Goal: Information Seeking & Learning: Learn about a topic

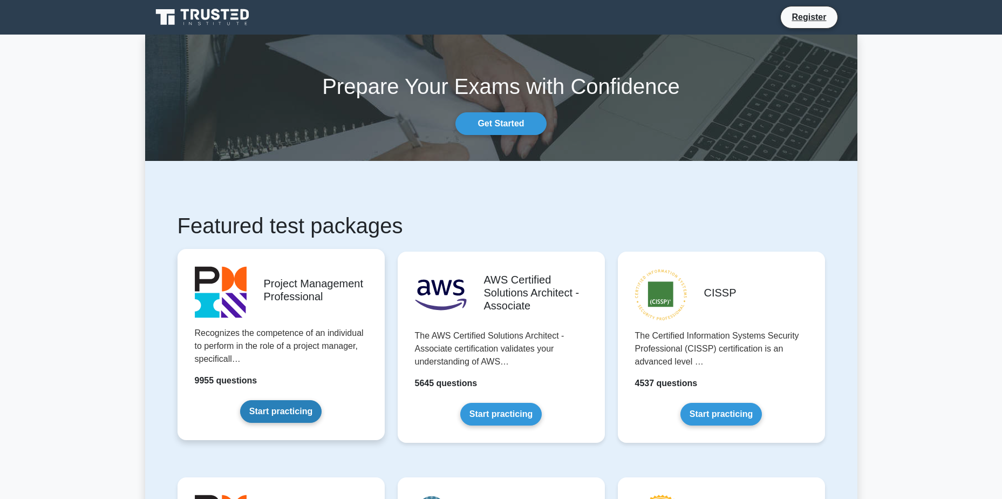
click at [304, 415] on link "Start practicing" at bounding box center [280, 411] width 81 height 23
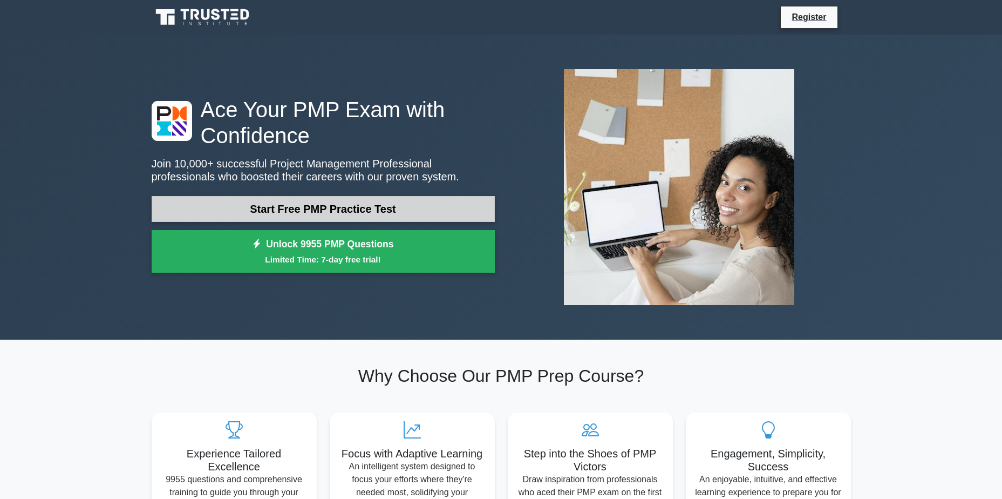
click at [395, 209] on link "Start Free PMP Practice Test" at bounding box center [323, 209] width 343 height 26
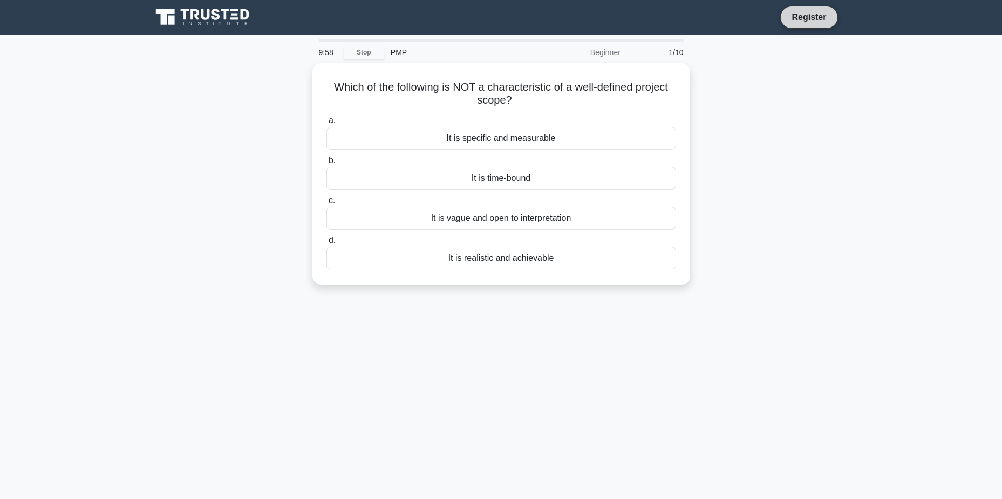
click at [799, 17] on link "Register" at bounding box center [808, 16] width 47 height 13
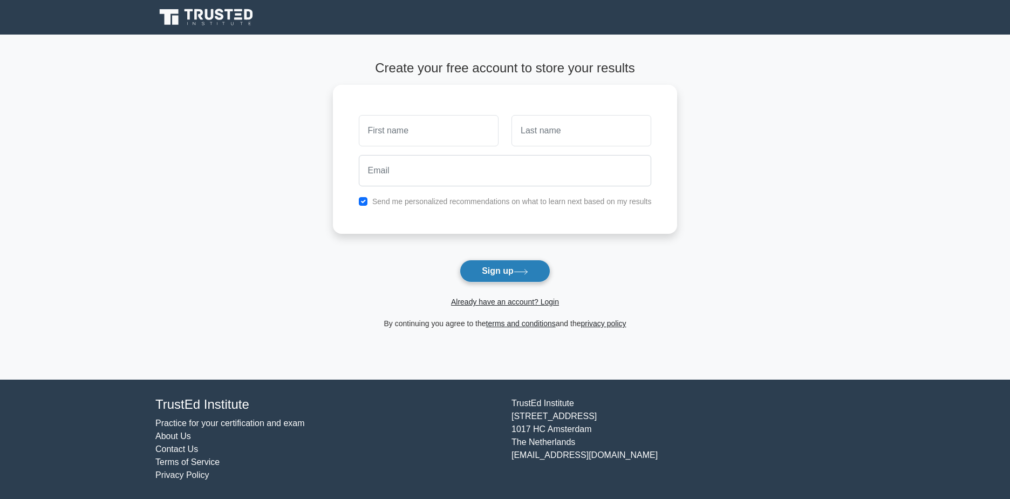
click at [510, 275] on button "Sign up" at bounding box center [505, 271] width 91 height 23
click at [495, 310] on form "Create your free account to store your results Send me personalized recommendat…" at bounding box center [505, 194] width 345 height 269
click at [505, 303] on link "Already have an account? Login" at bounding box center [505, 301] width 108 height 9
drag, startPoint x: 499, startPoint y: 260, endPoint x: 381, endPoint y: 243, distance: 119.3
click at [381, 243] on form "Create your free account to store your results Send me personalized recommendat…" at bounding box center [505, 194] width 345 height 269
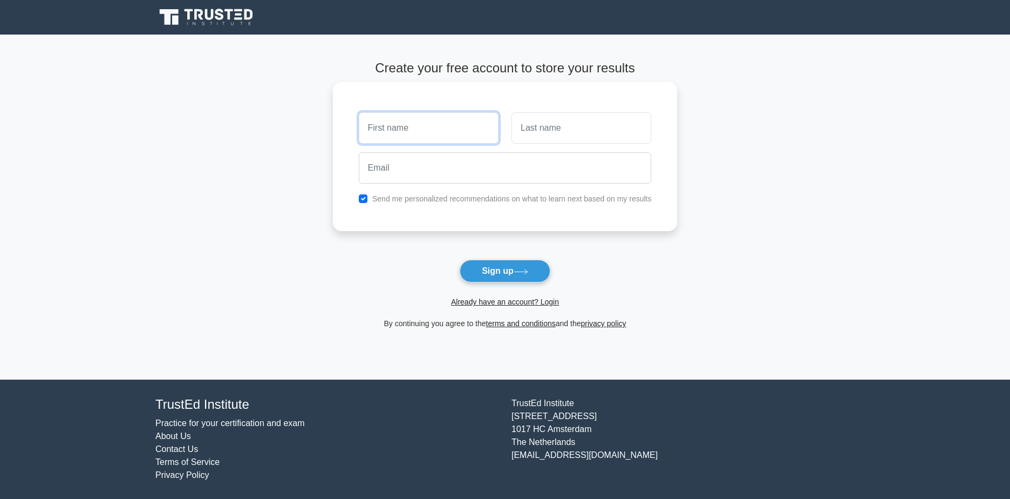
click at [401, 140] on input "text" at bounding box center [429, 127] width 140 height 31
type input "[PERSON_NAME]"
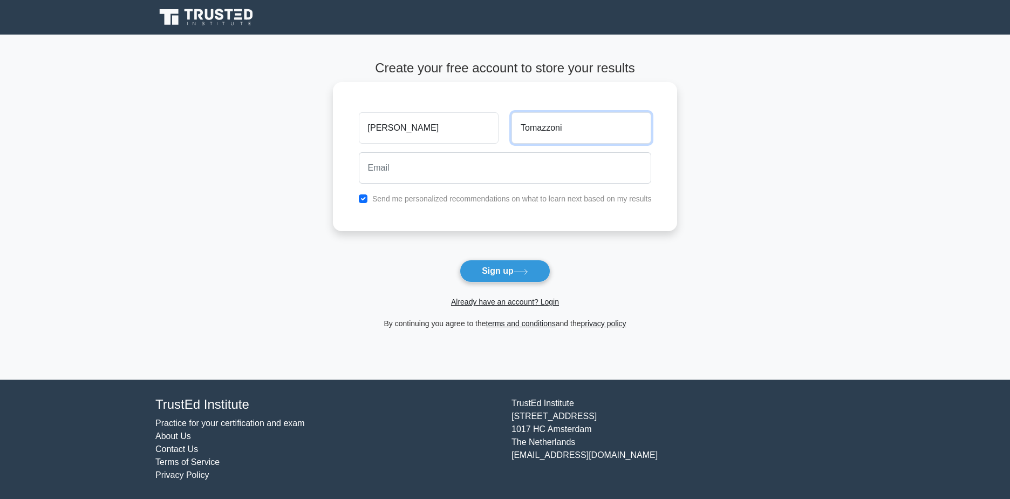
type input "Tomazzoni"
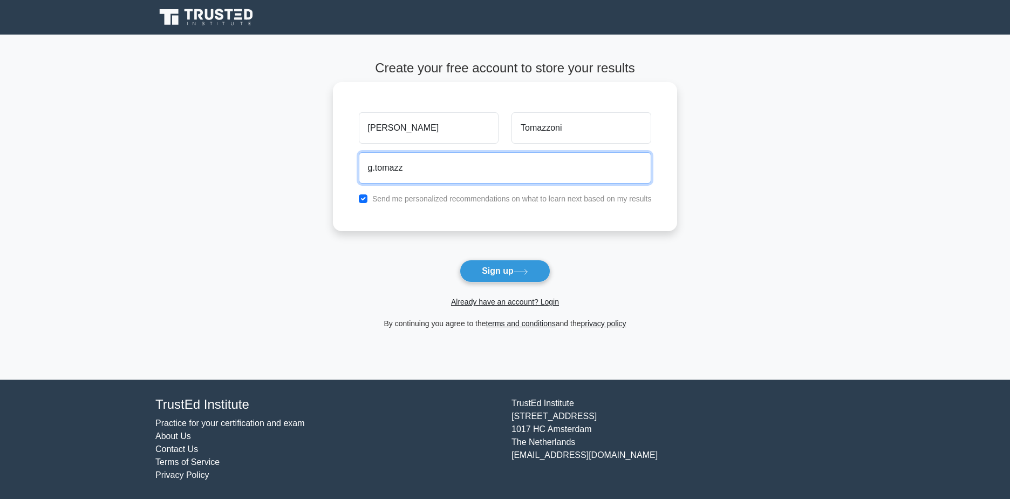
type input "g.tomazzoni@palfinger.com"
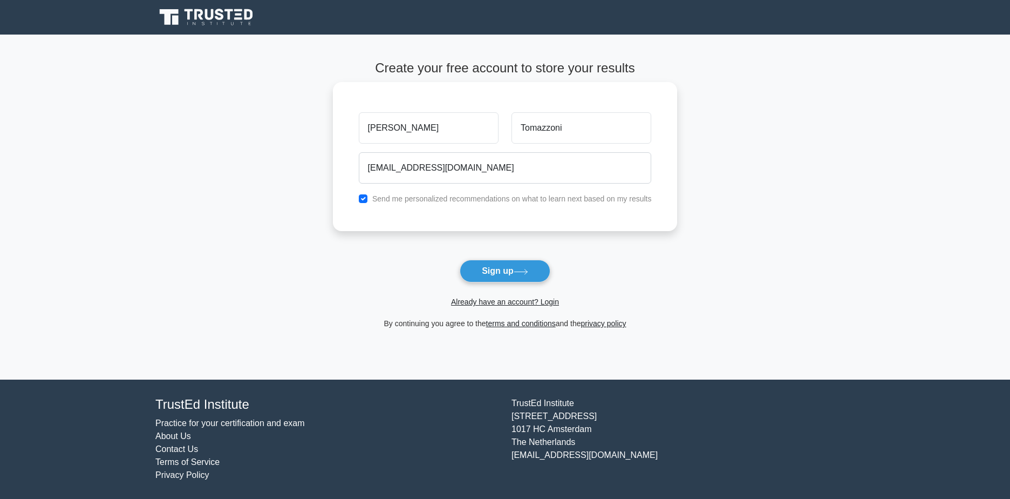
click at [415, 202] on label "Send me personalized recommendations on what to learn next based on my results" at bounding box center [512, 198] width 280 height 9
click at [377, 201] on label "Send me personalized recommendations on what to learn next based on my results" at bounding box center [512, 198] width 280 height 9
drag, startPoint x: 485, startPoint y: 274, endPoint x: 376, endPoint y: 268, distance: 109.7
click at [376, 268] on form "Create your free account to store your results Gustavo Tomazzoni g.tomazzoni@pa…" at bounding box center [505, 194] width 345 height 269
click at [361, 202] on input "checkbox" at bounding box center [363, 198] width 9 height 9
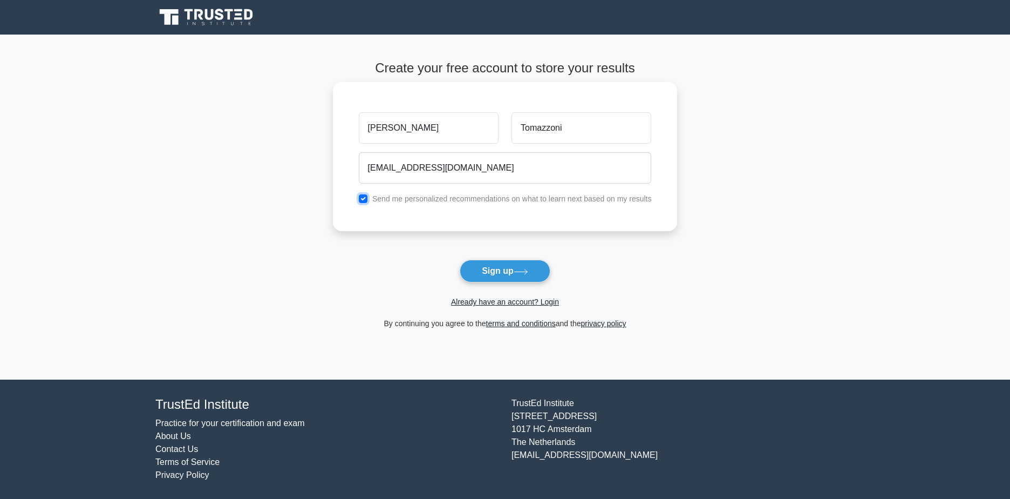
checkbox input "false"
click at [486, 278] on button "Sign up" at bounding box center [505, 271] width 91 height 23
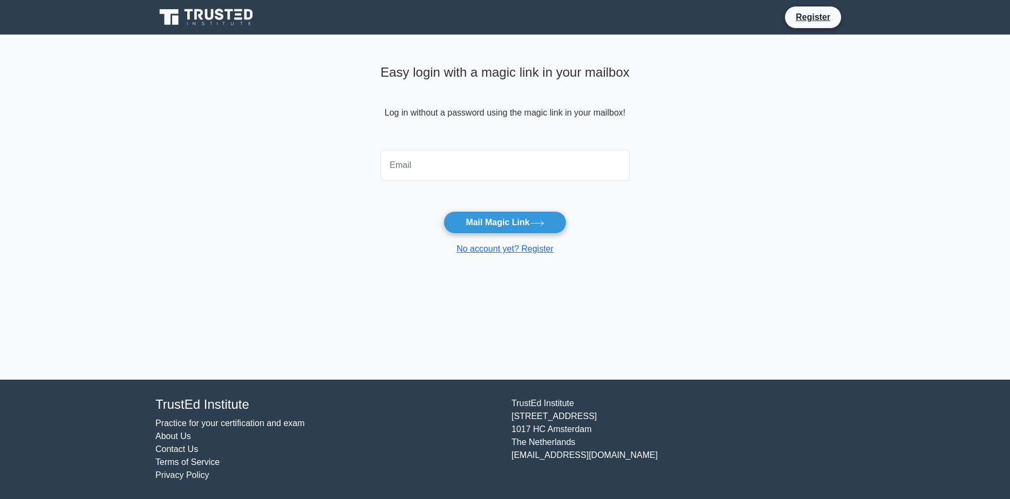
click at [454, 160] on input "email" at bounding box center [504, 164] width 249 height 31
type input "[EMAIL_ADDRESS][DOMAIN_NAME]"
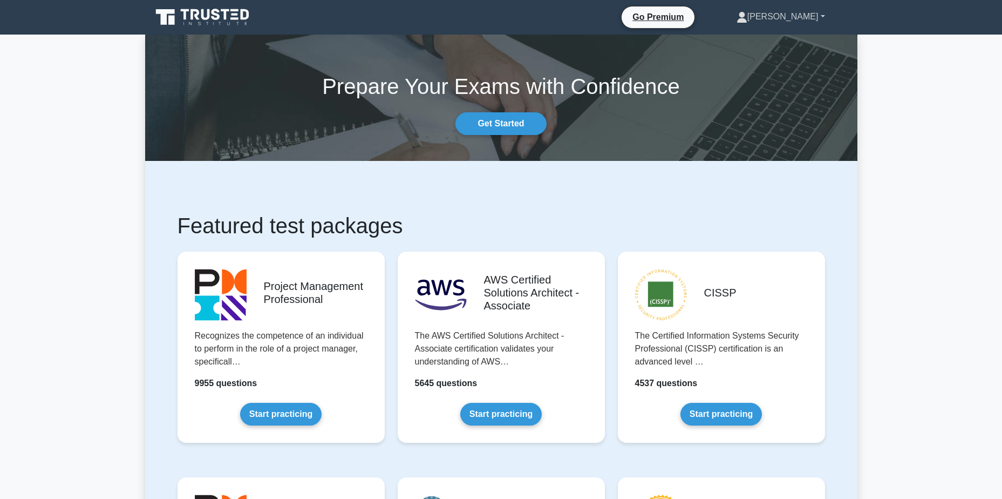
click at [823, 15] on link "[PERSON_NAME]" at bounding box center [781, 17] width 140 height 22
click at [528, 133] on link "Get Started" at bounding box center [500, 123] width 91 height 23
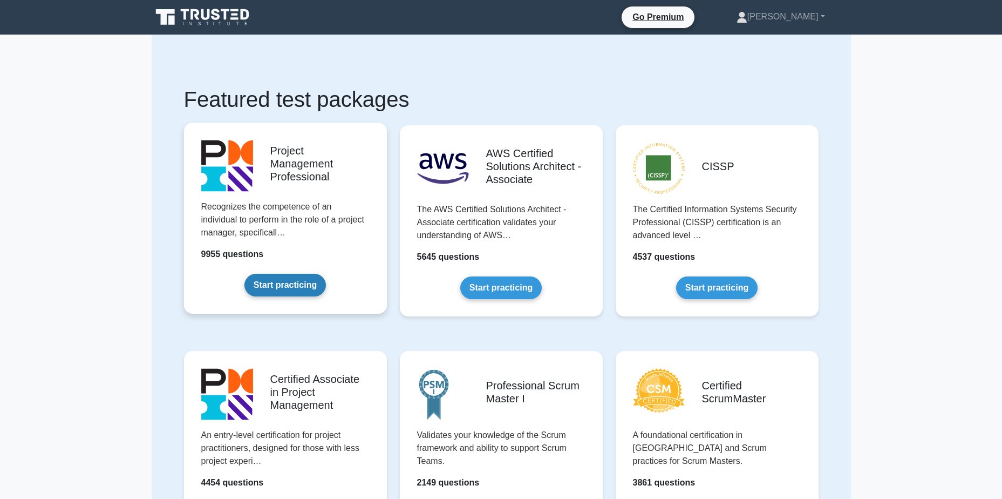
click at [293, 288] on link "Start practicing" at bounding box center [284, 285] width 81 height 23
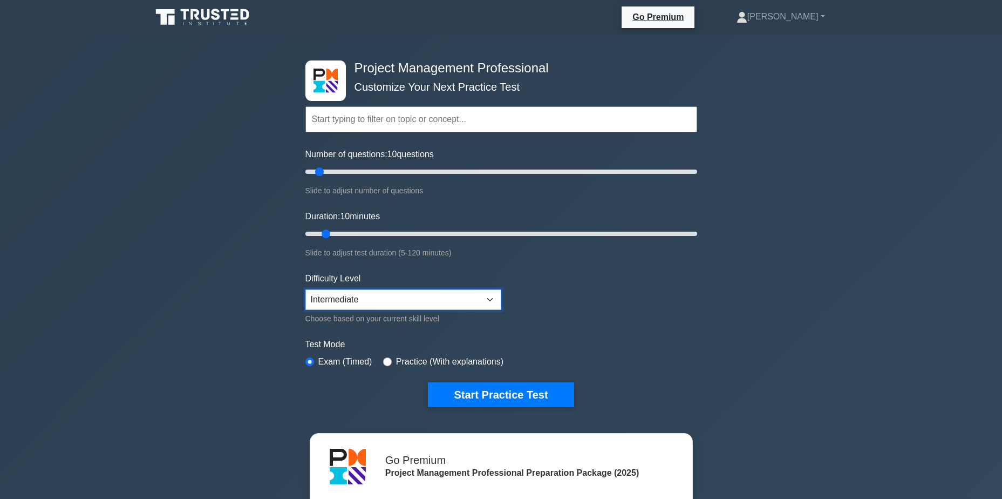
click at [383, 299] on select "Beginner Intermediate Expert" at bounding box center [403, 299] width 196 height 21
click at [474, 398] on button "Start Practice Test" at bounding box center [501, 394] width 146 height 25
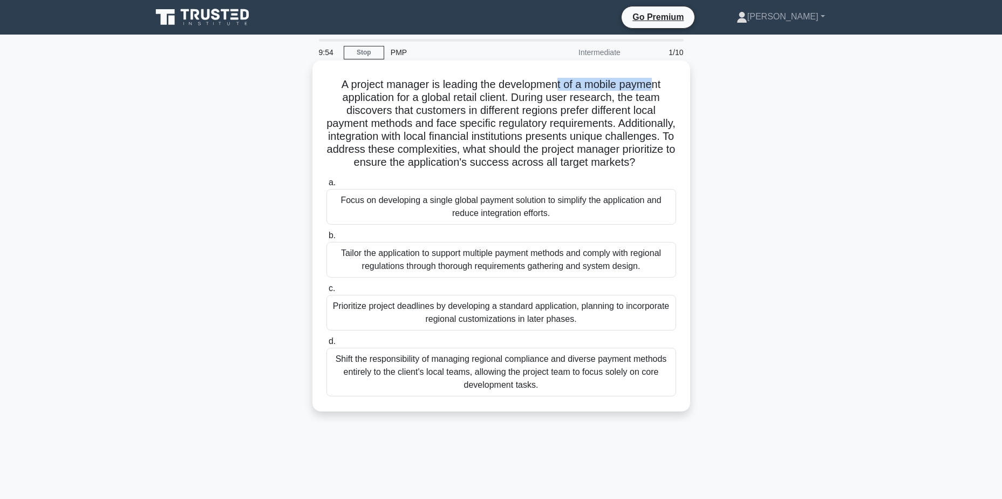
drag, startPoint x: 562, startPoint y: 85, endPoint x: 657, endPoint y: 85, distance: 95.0
click at [657, 85] on h5 "A project manager is leading the development of a mobile payment application fo…" at bounding box center [501, 124] width 352 height 92
click at [384, 99] on h5 "A project manager is leading the development of a mobile payment application fo…" at bounding box center [501, 124] width 352 height 92
drag, startPoint x: 461, startPoint y: 100, endPoint x: 484, endPoint y: 98, distance: 22.8
click at [484, 98] on h5 "A project manager is leading the development of a mobile payment application fo…" at bounding box center [501, 124] width 352 height 92
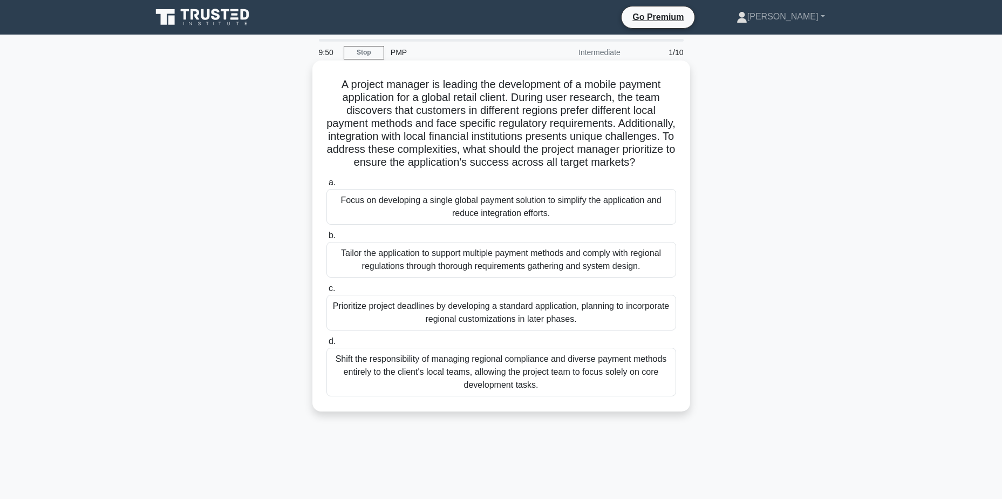
drag, startPoint x: 484, startPoint y: 98, endPoint x: 529, endPoint y: 101, distance: 44.9
click at [529, 101] on h5 "A project manager is leading the development of a mobile payment application fo…" at bounding box center [501, 124] width 352 height 92
click at [648, 277] on div "Tailor the application to support multiple payment methods and comply with regi…" at bounding box center [501, 260] width 350 height 36
click at [326, 239] on input "b. Tailor the application to support multiple payment methods and comply with r…" at bounding box center [326, 235] width 0 height 7
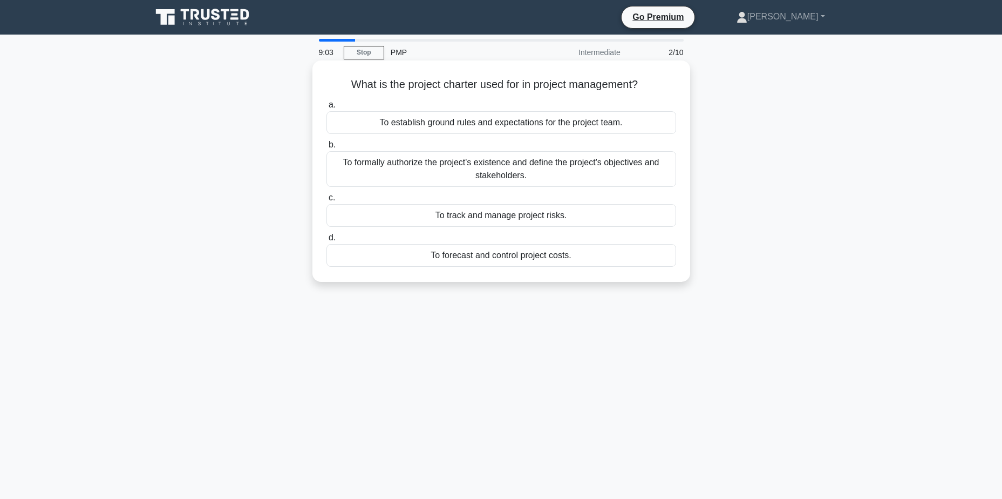
click at [537, 178] on div "To formally authorize the project's existence and define the project's objectiv…" at bounding box center [501, 169] width 350 height 36
click at [326, 148] on input "b. To formally authorize the project's existence and define the project's objec…" at bounding box center [326, 144] width 0 height 7
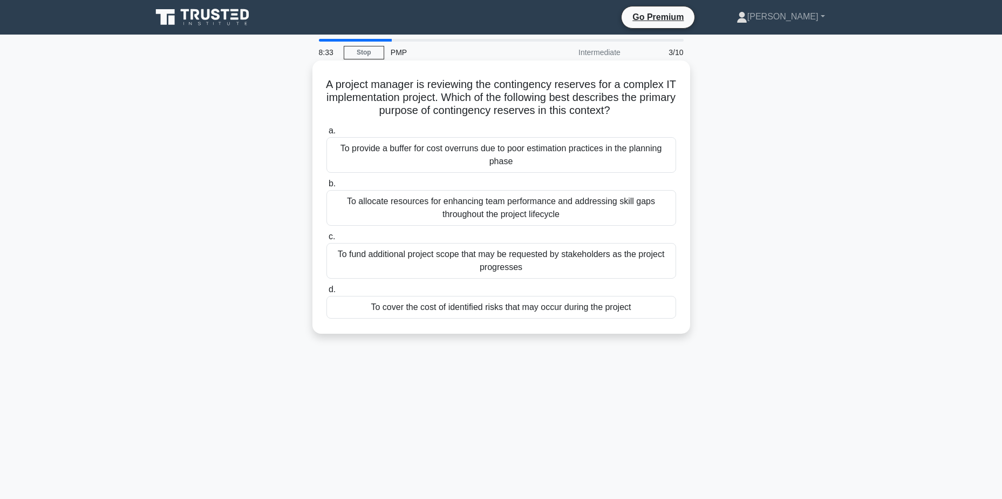
click at [527, 315] on div "To cover the cost of identified risks that may occur during the project" at bounding box center [501, 307] width 350 height 23
click at [326, 293] on input "d. To cover the cost of identified risks that may occur during the project" at bounding box center [326, 289] width 0 height 7
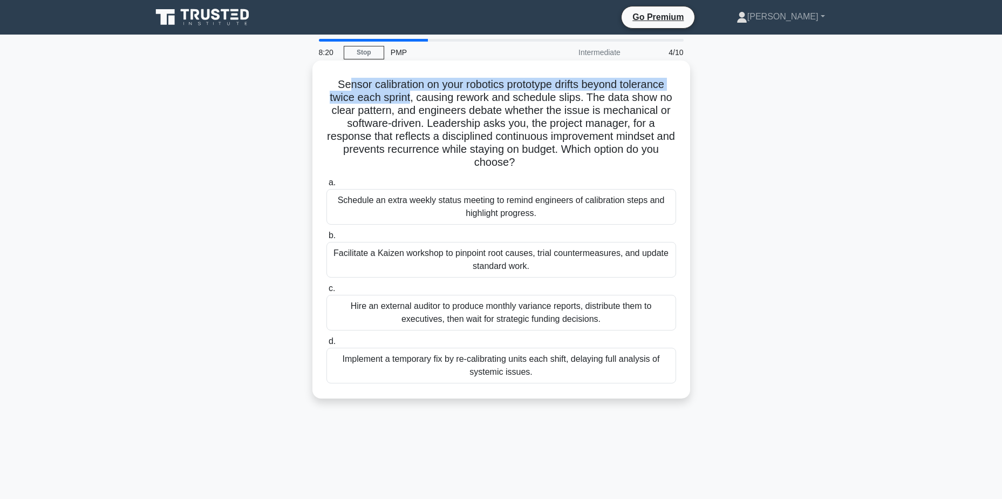
drag, startPoint x: 344, startPoint y: 87, endPoint x: 411, endPoint y: 97, distance: 67.6
click at [411, 97] on h5 "Sensor calibration on your robotics prototype drifts beyond tolerance twice eac…" at bounding box center [501, 124] width 352 height 92
drag, startPoint x: 411, startPoint y: 97, endPoint x: 367, endPoint y: 101, distance: 43.4
click at [367, 101] on h5 "Sensor calibration on your robotics prototype drifts beyond tolerance twice eac…" at bounding box center [501, 124] width 352 height 92
drag, startPoint x: 331, startPoint y: 85, endPoint x: 553, endPoint y: 83, distance: 221.8
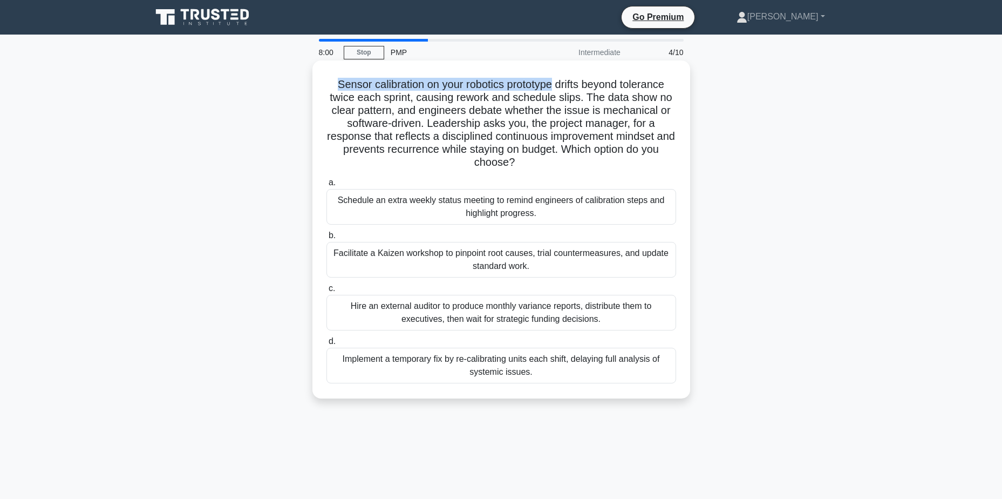
click at [553, 83] on h5 "Sensor calibration on your robotics prototype drifts beyond tolerance twice eac…" at bounding box center [501, 124] width 352 height 92
click at [400, 98] on h5 "Sensor calibration on your robotics prototype drifts beyond tolerance twice eac…" at bounding box center [501, 124] width 352 height 92
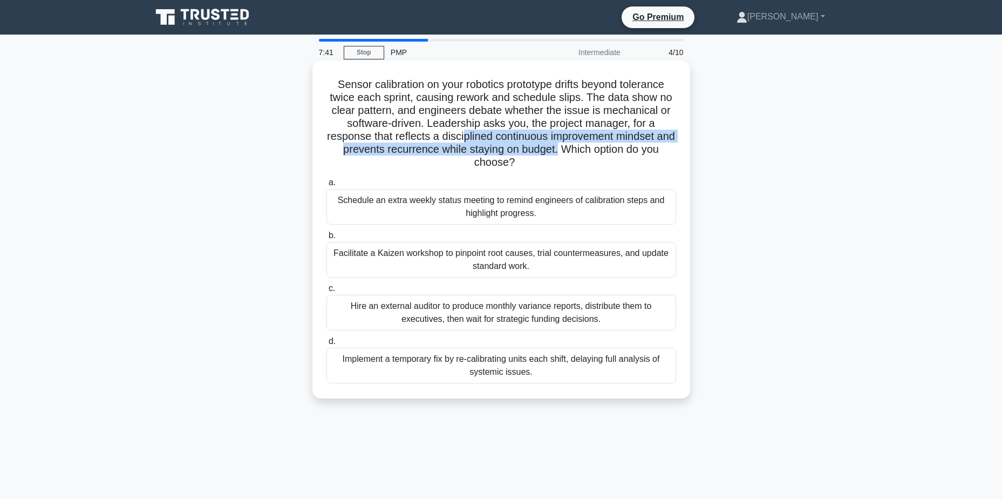
drag, startPoint x: 471, startPoint y: 137, endPoint x: 568, endPoint y: 147, distance: 97.1
click at [568, 147] on h5 "Sensor calibration on your robotics prototype drifts beyond tolerance twice eac…" at bounding box center [501, 124] width 352 height 92
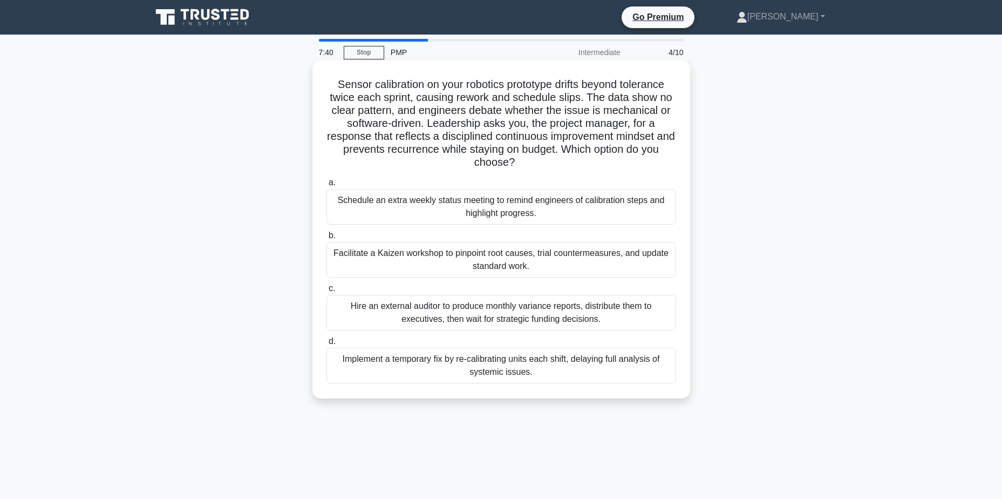
drag, startPoint x: 568, startPoint y: 147, endPoint x: 548, endPoint y: 162, distance: 24.9
click at [548, 162] on h5 "Sensor calibration on your robotics prototype drifts beyond tolerance twice eac…" at bounding box center [501, 124] width 352 height 92
click at [632, 265] on div "Facilitate a Kaizen workshop to pinpoint root causes, trial countermeasures, an…" at bounding box center [501, 260] width 350 height 36
click at [326, 239] on input "b. Facilitate a Kaizen workshop to pinpoint root causes, trial countermeasures,…" at bounding box center [326, 235] width 0 height 7
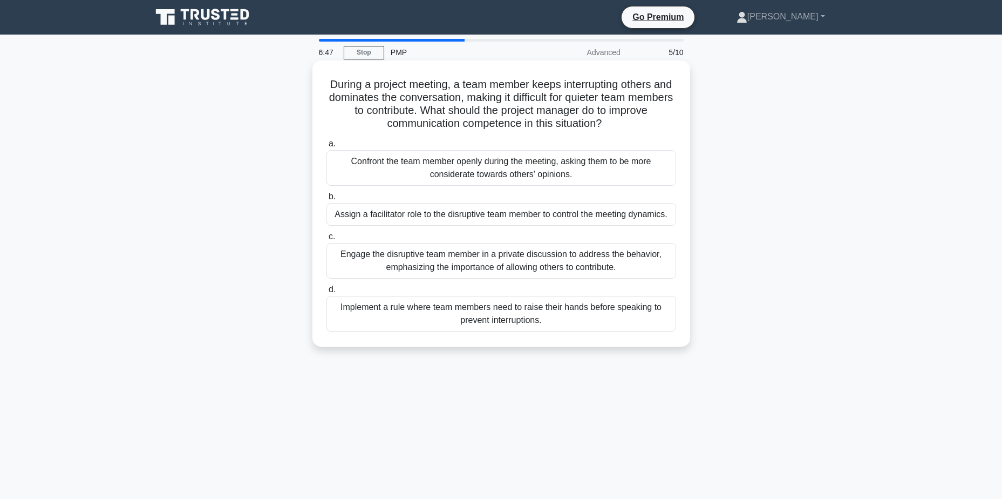
click at [639, 270] on div "Engage the disruptive team member in a private discussion to address the behavi…" at bounding box center [501, 261] width 350 height 36
click at [326, 240] on input "c. Engage the disruptive team member in a private discussion to address the beh…" at bounding box center [326, 236] width 0 height 7
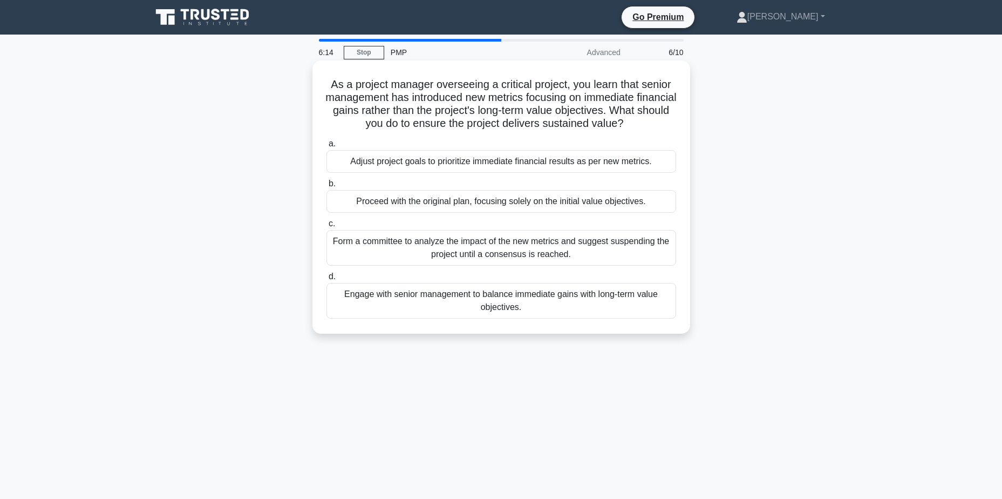
click at [649, 309] on div "Engage with senior management to balance immediate gains with long-term value o…" at bounding box center [501, 301] width 350 height 36
click at [326, 280] on input "d. Engage with senior management to balance immediate gains with long-term valu…" at bounding box center [326, 276] width 0 height 7
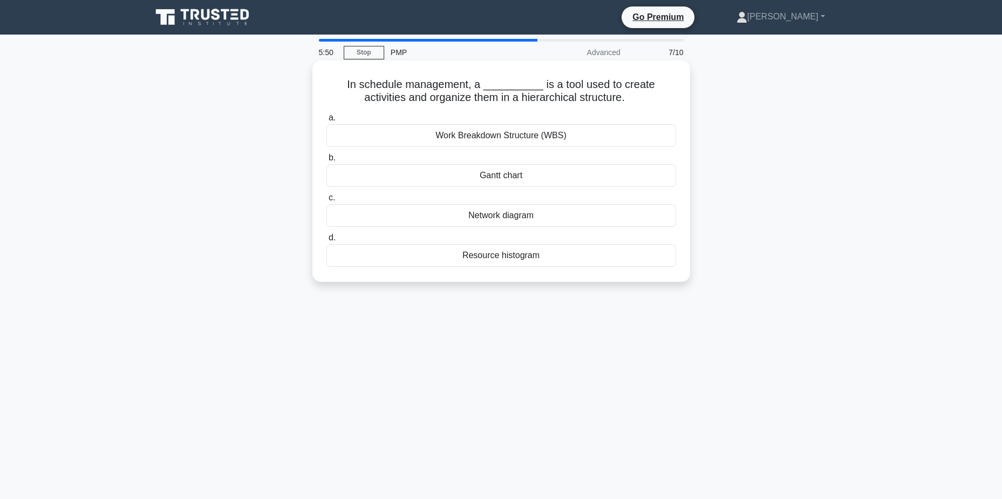
click at [590, 134] on div "Work Breakdown Structure (WBS)" at bounding box center [501, 135] width 350 height 23
click at [326, 121] on input "a. Work Breakdown Structure (WBS)" at bounding box center [326, 117] width 0 height 7
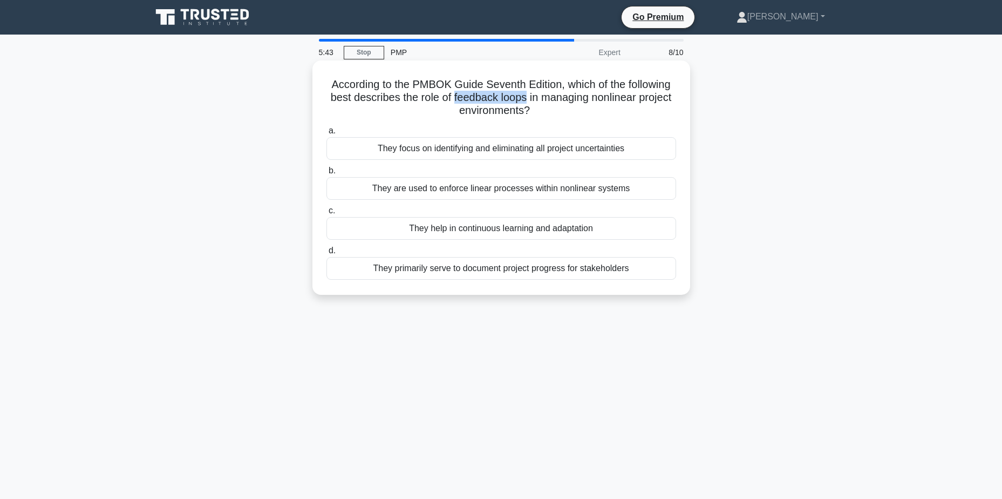
drag, startPoint x: 450, startPoint y: 98, endPoint x: 527, endPoint y: 98, distance: 76.6
click at [527, 98] on h5 "According to the PMBOK Guide Seventh Edition, which of the following best descr…" at bounding box center [501, 98] width 352 height 40
drag, startPoint x: 527, startPoint y: 98, endPoint x: 525, endPoint y: 111, distance: 13.6
click at [525, 111] on h5 "According to the PMBOK Guide Seventh Edition, which of the following best descr…" at bounding box center [501, 98] width 352 height 40
drag, startPoint x: 525, startPoint y: 111, endPoint x: 508, endPoint y: 112, distance: 17.3
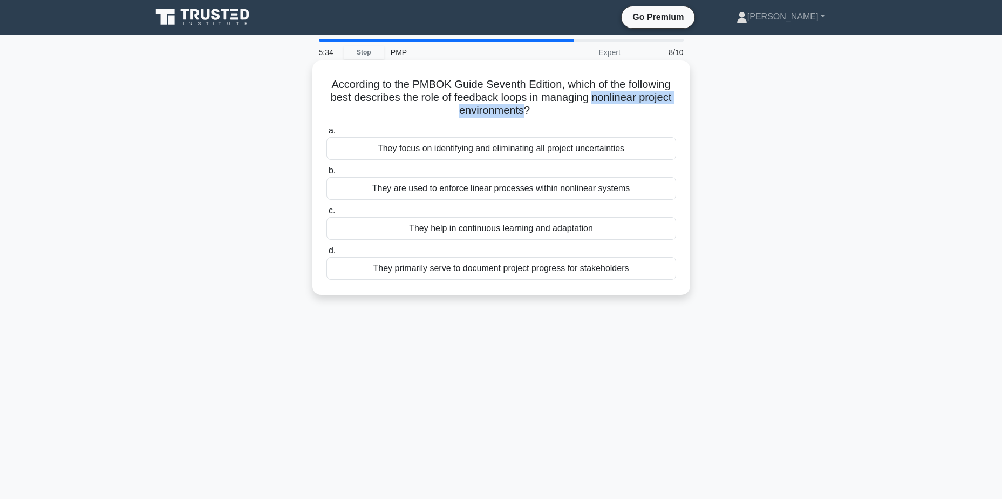
click at [508, 112] on h5 "According to the PMBOK Guide Seventh Edition, which of the following best descr…" at bounding box center [501, 98] width 352 height 40
click at [467, 230] on div "They help in continuous learning and adaptation" at bounding box center [501, 228] width 350 height 23
click at [326, 214] on input "c. They help in continuous learning and adaptation" at bounding box center [326, 210] width 0 height 7
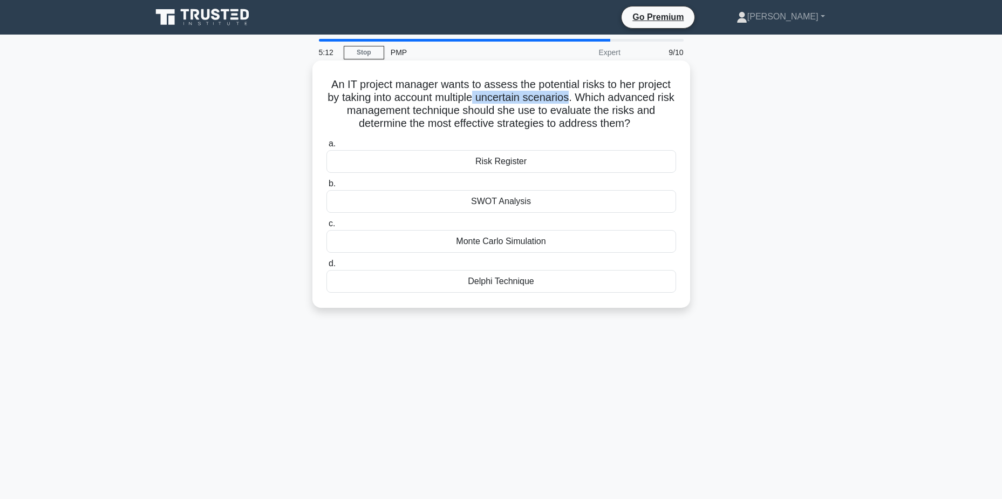
drag, startPoint x: 487, startPoint y: 99, endPoint x: 582, endPoint y: 99, distance: 95.0
click at [582, 99] on h5 "An IT project manager wants to assess the potential risks to her project by tak…" at bounding box center [501, 104] width 352 height 53
drag, startPoint x: 444, startPoint y: 98, endPoint x: 584, endPoint y: 99, distance: 140.3
click at [584, 99] on h5 "An IT project manager wants to assess the potential risks to her project by tak…" at bounding box center [501, 104] width 352 height 53
drag, startPoint x: 622, startPoint y: 99, endPoint x: 474, endPoint y: 108, distance: 147.6
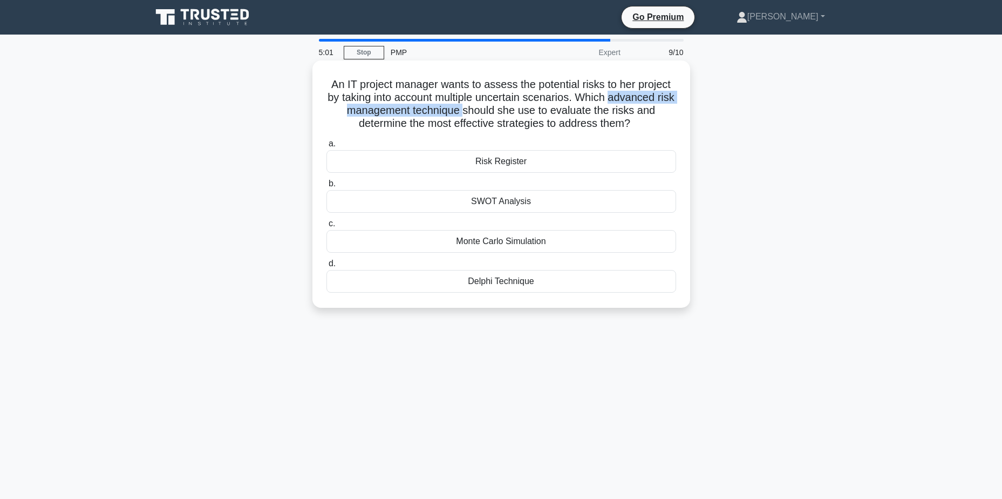
click at [474, 108] on h5 "An IT project manager wants to assess the potential risks to her project by tak…" at bounding box center [501, 104] width 352 height 53
click at [541, 242] on div "Monte Carlo Simulation" at bounding box center [501, 241] width 350 height 23
click at [326, 227] on input "c. Monte Carlo Simulation" at bounding box center [326, 223] width 0 height 7
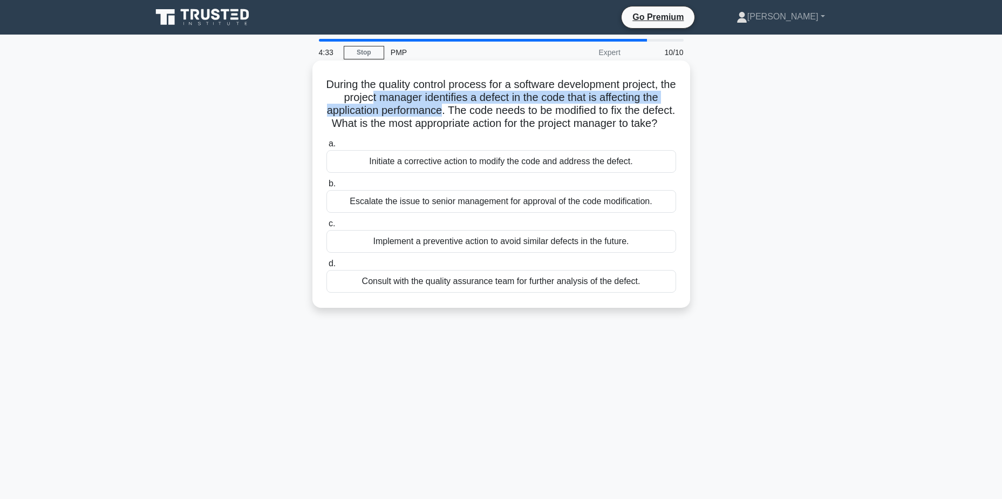
drag, startPoint x: 375, startPoint y: 98, endPoint x: 459, endPoint y: 113, distance: 85.5
click at [459, 113] on h5 "During the quality control process for a software development project, the proj…" at bounding box center [501, 104] width 352 height 53
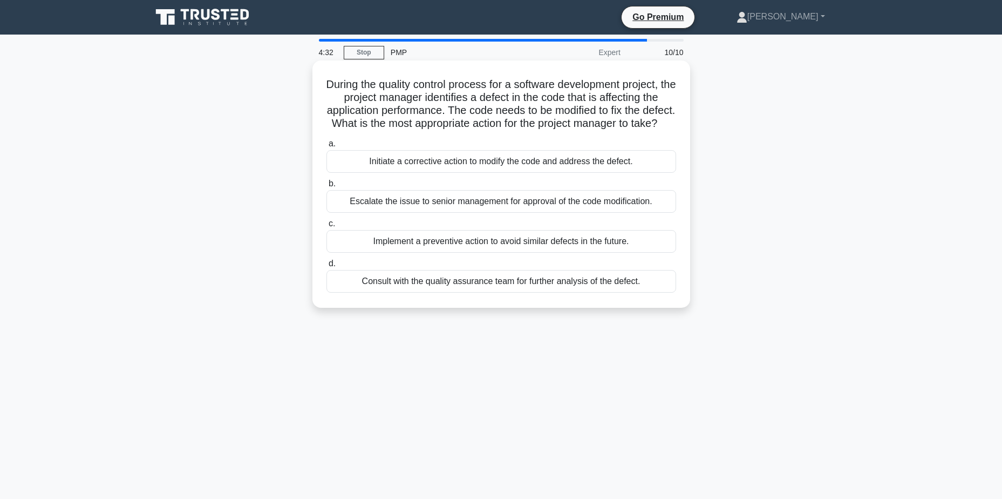
drag, startPoint x: 459, startPoint y: 113, endPoint x: 481, endPoint y: 119, distance: 22.4
click at [481, 119] on h5 "During the quality control process for a software development project, the proj…" at bounding box center [501, 104] width 352 height 53
click at [484, 173] on div "Initiate a corrective action to modify the code and address the defect." at bounding box center [501, 161] width 350 height 23
click at [326, 147] on input "a. Initiate a corrective action to modify the code and address the defect." at bounding box center [326, 143] width 0 height 7
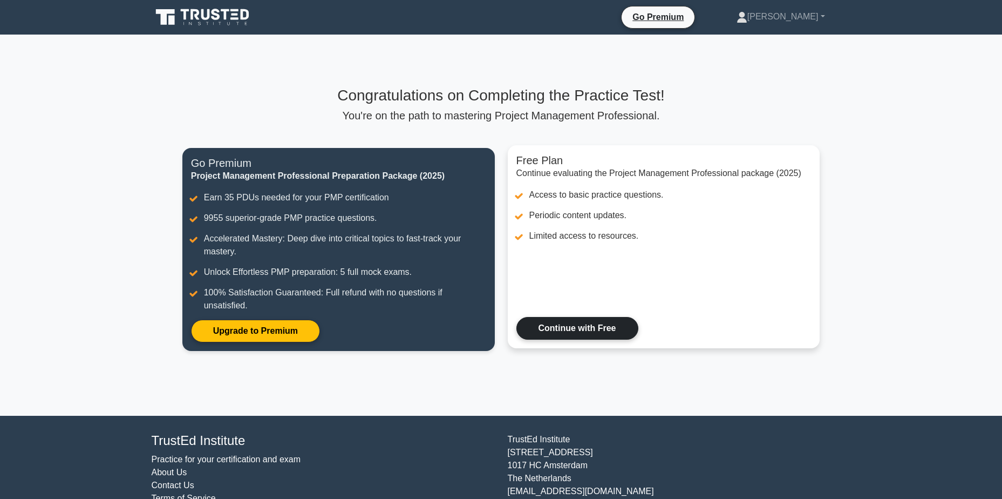
click at [589, 331] on link "Continue with Free" at bounding box center [577, 328] width 122 height 23
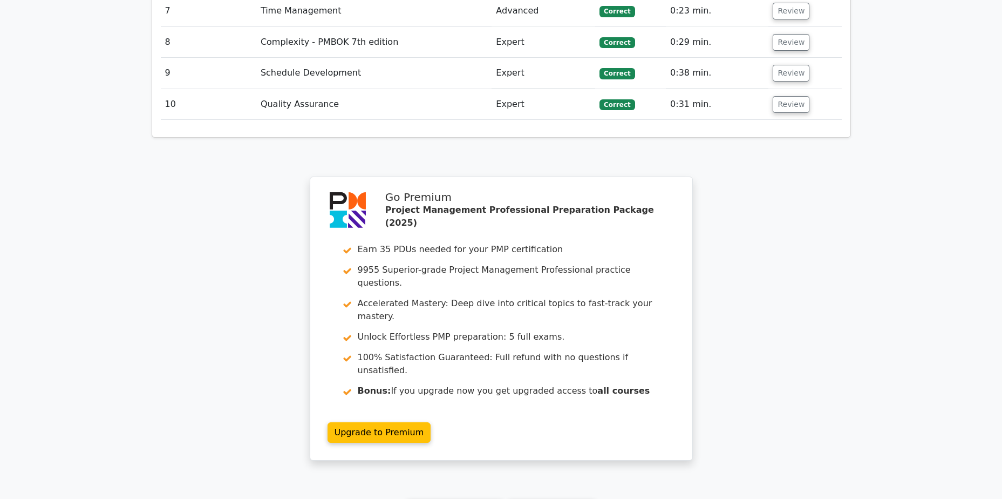
scroll to position [1883, 0]
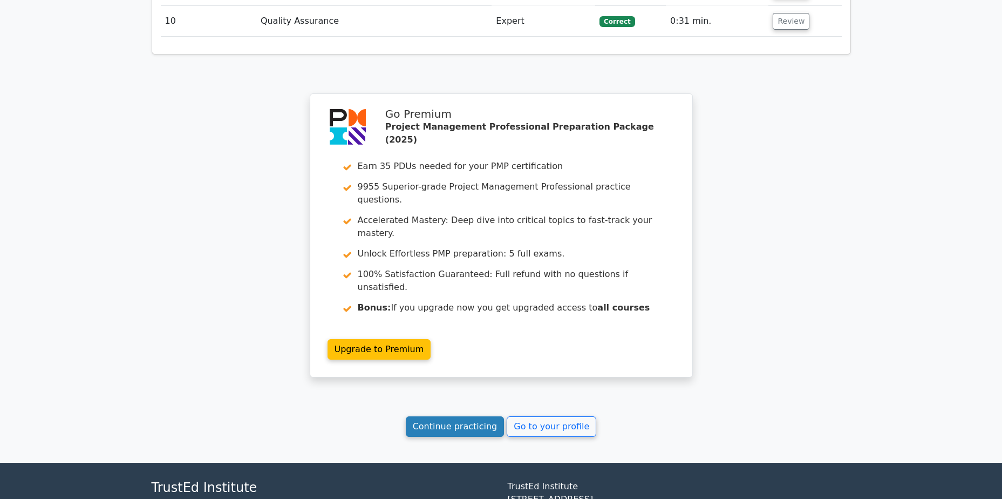
click at [477, 416] on link "Continue practicing" at bounding box center [455, 426] width 99 height 21
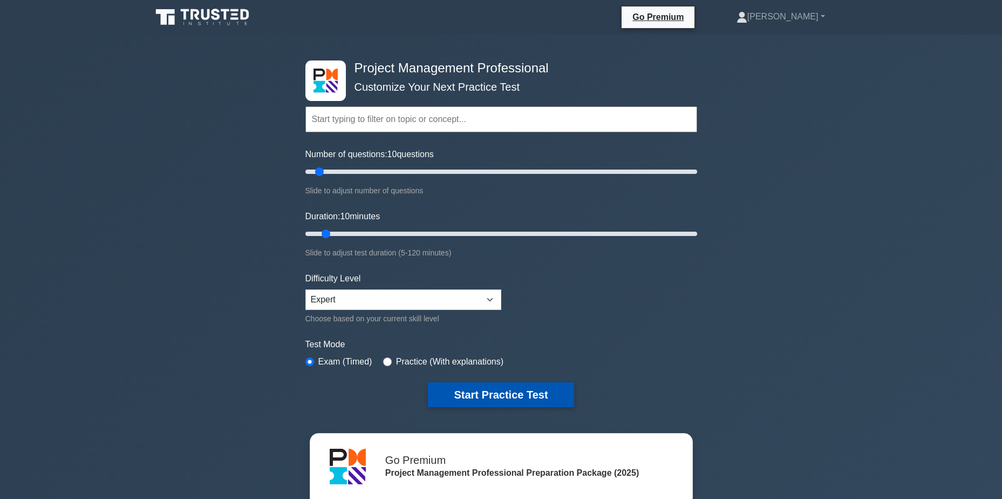
click at [465, 392] on button "Start Practice Test" at bounding box center [501, 394] width 146 height 25
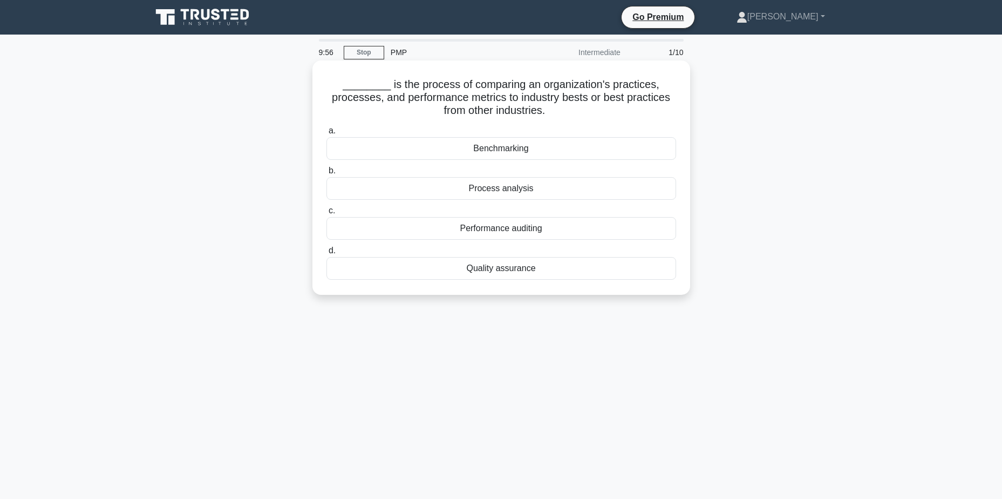
click at [534, 151] on div "Benchmarking" at bounding box center [501, 148] width 350 height 23
click at [326, 134] on input "a. Benchmarking" at bounding box center [326, 130] width 0 height 7
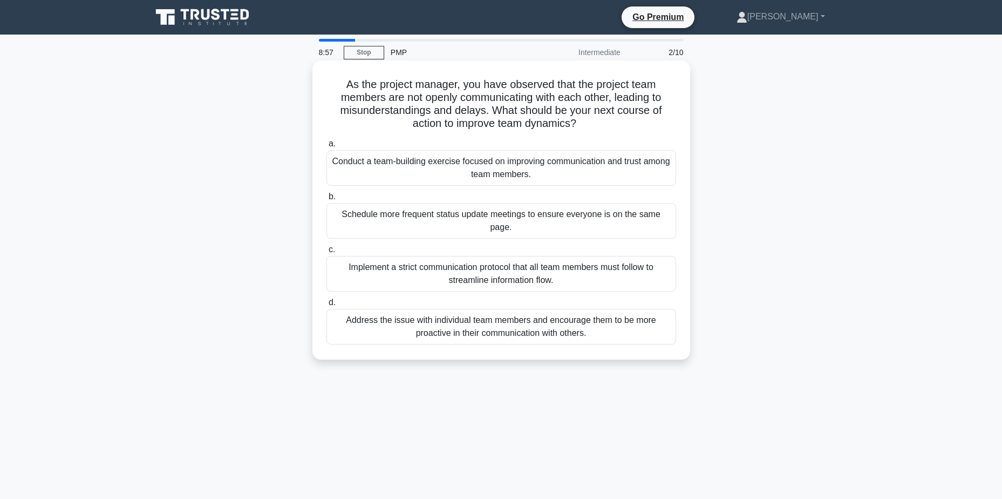
click at [401, 168] on div "Conduct a team-building exercise focused on improving communication and trust a…" at bounding box center [501, 168] width 350 height 36
click at [326, 147] on input "a. Conduct a team-building exercise focused on improving communication and trus…" at bounding box center [326, 143] width 0 height 7
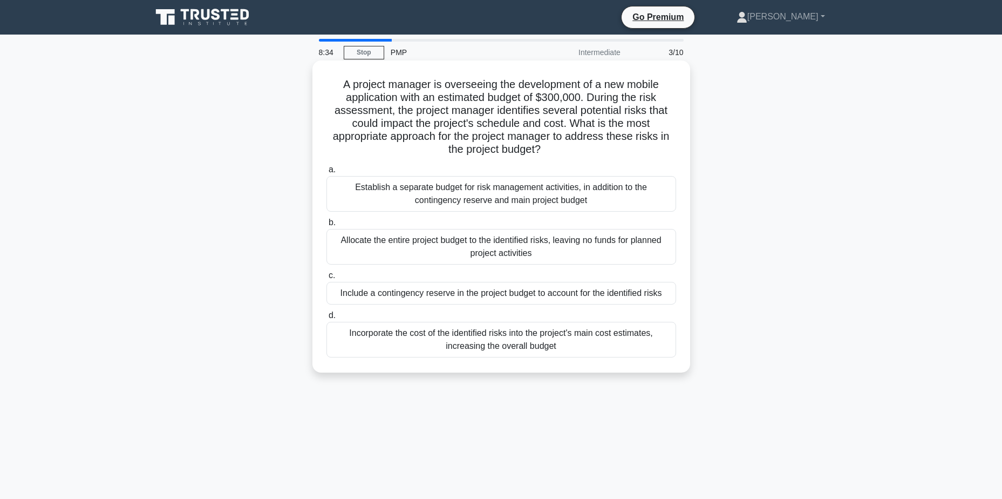
click at [481, 300] on div "Include a contingency reserve in the project budget to account for the identifi…" at bounding box center [501, 293] width 350 height 23
click at [326, 279] on input "c. Include a contingency reserve in the project budget to account for the ident…" at bounding box center [326, 275] width 0 height 7
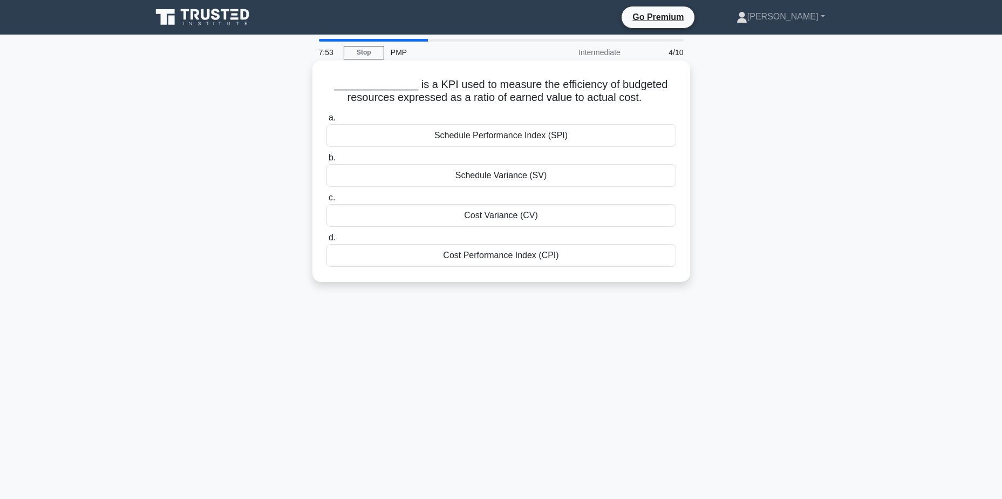
click at [548, 254] on div "Cost Performance Index (CPI)" at bounding box center [501, 255] width 350 height 23
click at [326, 241] on input "d. Cost Performance Index (CPI)" at bounding box center [326, 237] width 0 height 7
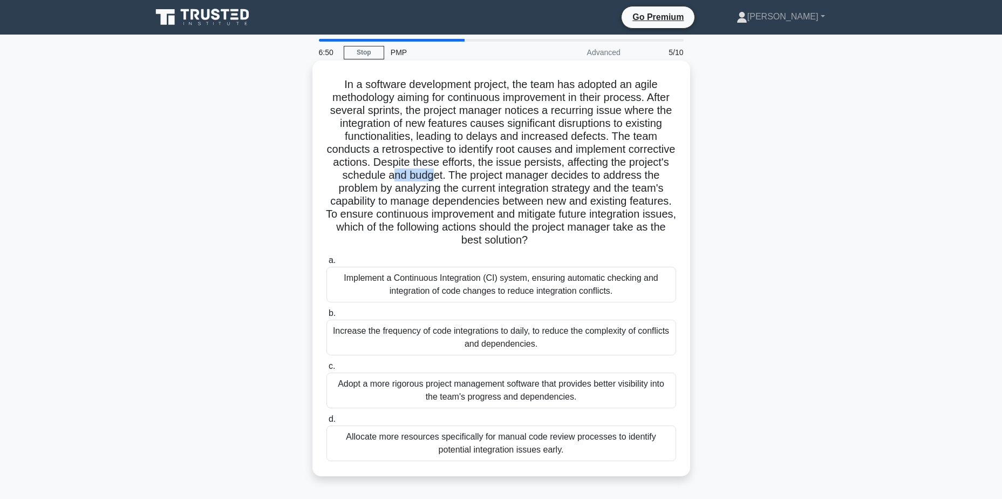
drag, startPoint x: 422, startPoint y: 174, endPoint x: 464, endPoint y: 174, distance: 42.1
click at [464, 174] on h5 "In a software development project, the team has adopted an agile methodology ai…" at bounding box center [501, 162] width 352 height 169
drag, startPoint x: 464, startPoint y: 174, endPoint x: 376, endPoint y: 188, distance: 89.1
click at [376, 188] on h5 "In a software development project, the team has adopted an agile methodology ai…" at bounding box center [501, 162] width 352 height 169
drag, startPoint x: 542, startPoint y: 186, endPoint x: 619, endPoint y: 186, distance: 77.2
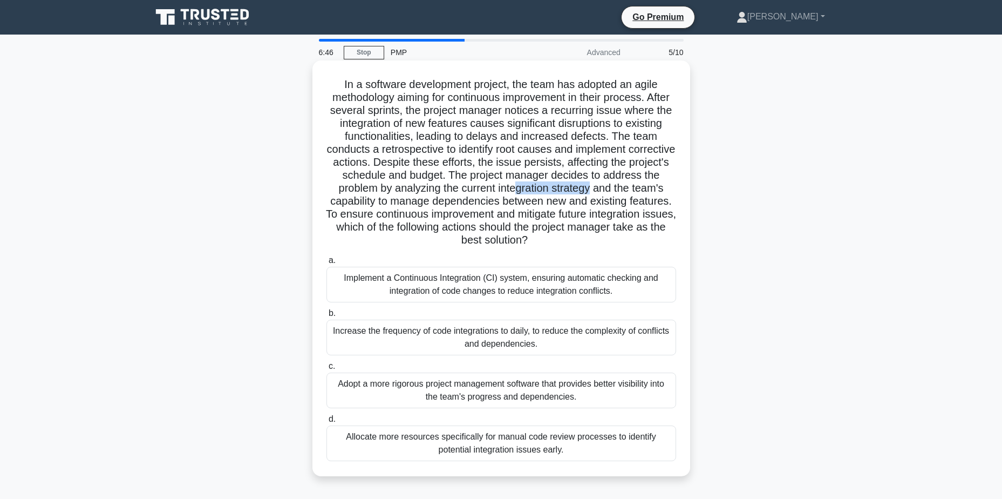
click at [619, 186] on h5 "In a software development project, the team has adopted an agile methodology ai…" at bounding box center [501, 162] width 352 height 169
click at [414, 200] on h5 "In a software development project, the team has adopted an agile methodology ai…" at bounding box center [501, 162] width 352 height 169
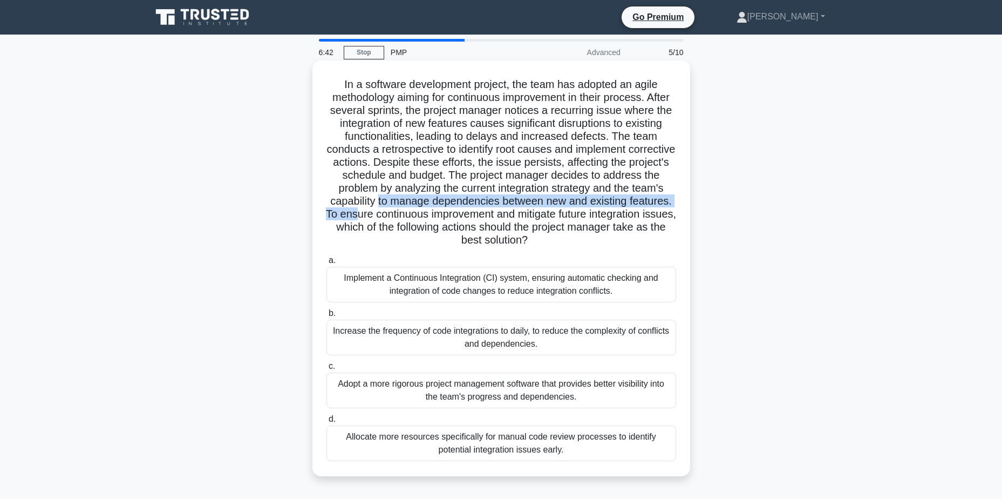
drag, startPoint x: 420, startPoint y: 201, endPoint x: 420, endPoint y: 217, distance: 16.2
click at [420, 217] on h5 "In a software development project, the team has adopted an agile methodology ai…" at bounding box center [501, 162] width 352 height 169
drag, startPoint x: 420, startPoint y: 217, endPoint x: 451, endPoint y: 214, distance: 31.5
click at [451, 214] on h5 "In a software development project, the team has adopted an agile methodology ai…" at bounding box center [501, 162] width 352 height 169
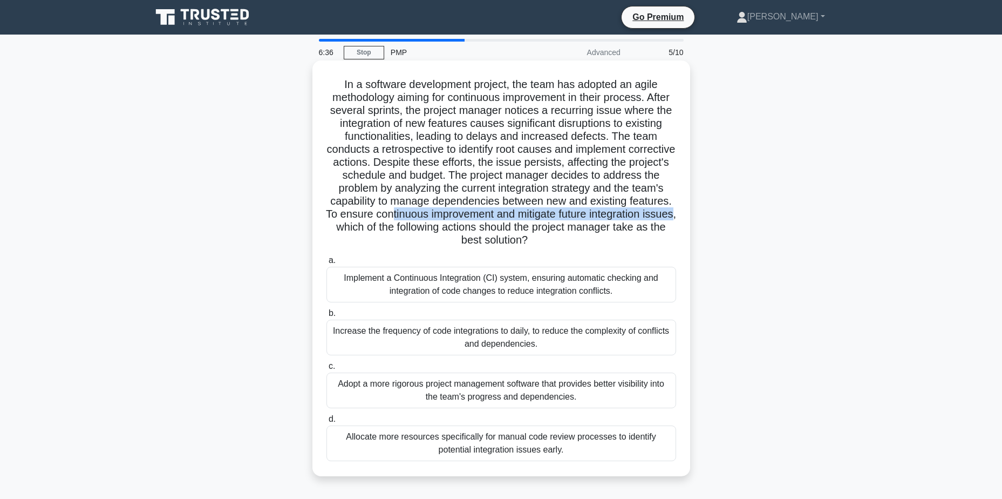
drag, startPoint x: 455, startPoint y: 215, endPoint x: 420, endPoint y: 231, distance: 38.9
click at [420, 231] on h5 "In a software development project, the team has adopted an agile methodology ai…" at bounding box center [501, 162] width 352 height 169
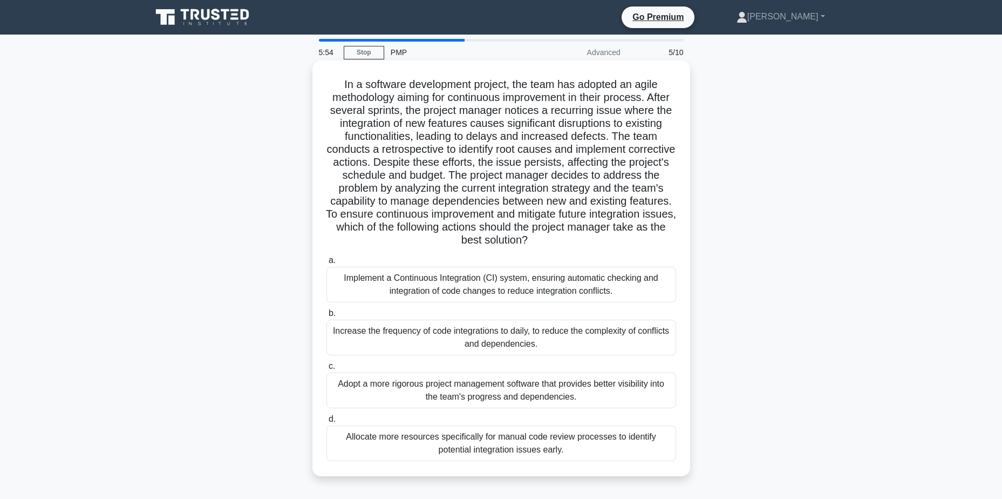
click at [448, 289] on div "Implement a Continuous Integration (CI) system, ensuring automatic checking and…" at bounding box center [501, 285] width 350 height 36
click at [326, 264] on input "a. Implement a Continuous Integration (CI) system, ensuring automatic checking …" at bounding box center [326, 260] width 0 height 7
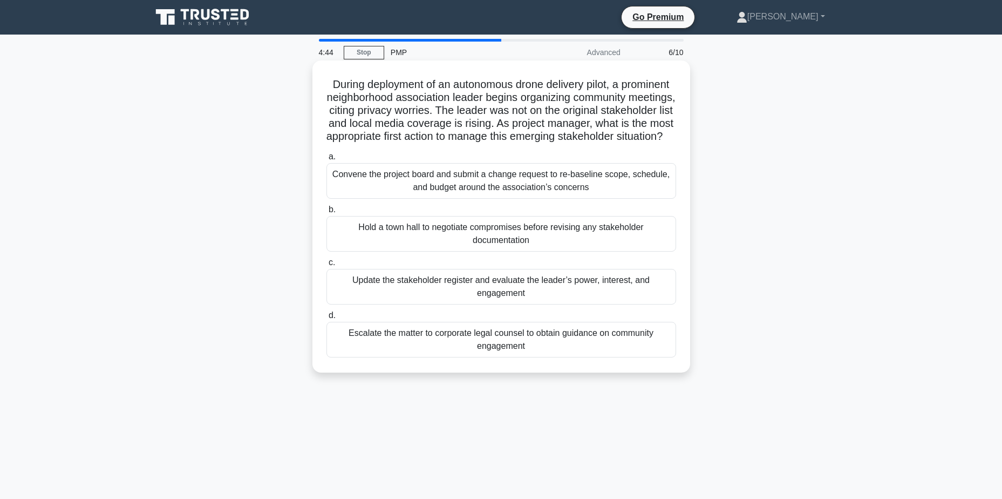
click at [579, 304] on div "Update the stakeholder register and evaluate the leader’s power, interest, and …" at bounding box center [501, 287] width 350 height 36
click at [326, 266] on input "c. Update the stakeholder register and evaluate the leader’s power, interest, a…" at bounding box center [326, 262] width 0 height 7
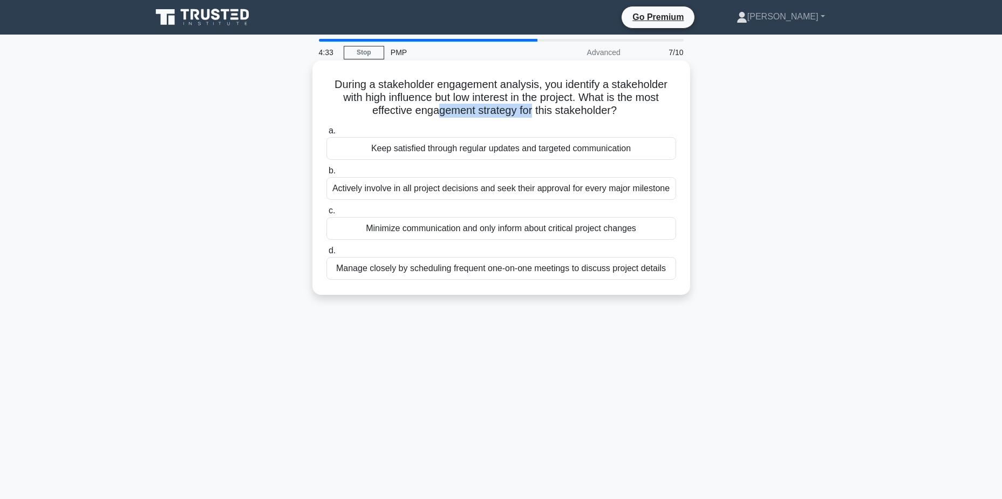
drag, startPoint x: 512, startPoint y: 112, endPoint x: 534, endPoint y: 112, distance: 22.1
click at [534, 112] on h5 "During a stakeholder engagement analysis, you identify a stakeholder with high …" at bounding box center [501, 98] width 352 height 40
click at [426, 113] on h5 "During a stakeholder engagement analysis, you identify a stakeholder with high …" at bounding box center [501, 98] width 352 height 40
click at [641, 276] on div "Manage closely by scheduling frequent one-on-one meetings to discuss project de…" at bounding box center [501, 268] width 350 height 23
click at [326, 254] on input "d. Manage closely by scheduling frequent one-on-one meetings to discuss project…" at bounding box center [326, 250] width 0 height 7
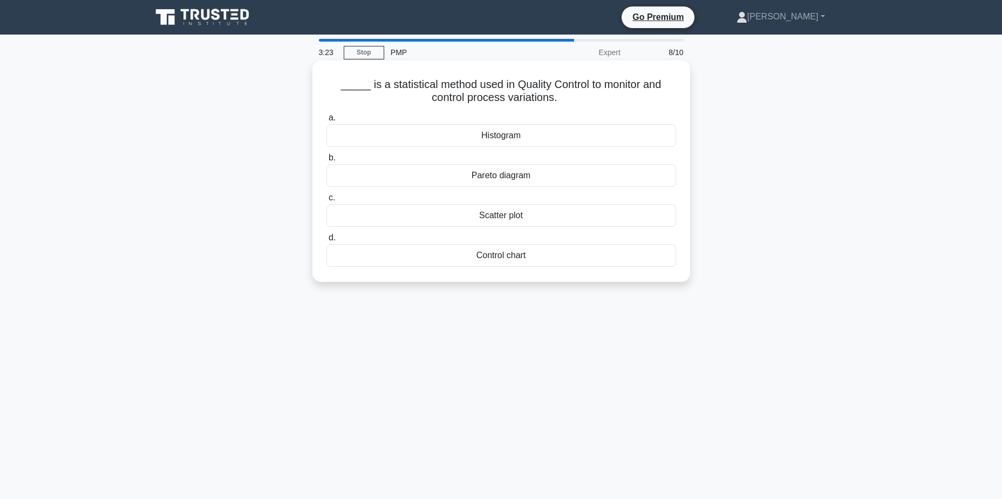
click at [517, 260] on div "Control chart" at bounding box center [501, 255] width 350 height 23
click at [326, 241] on input "d. Control chart" at bounding box center [326, 237] width 0 height 7
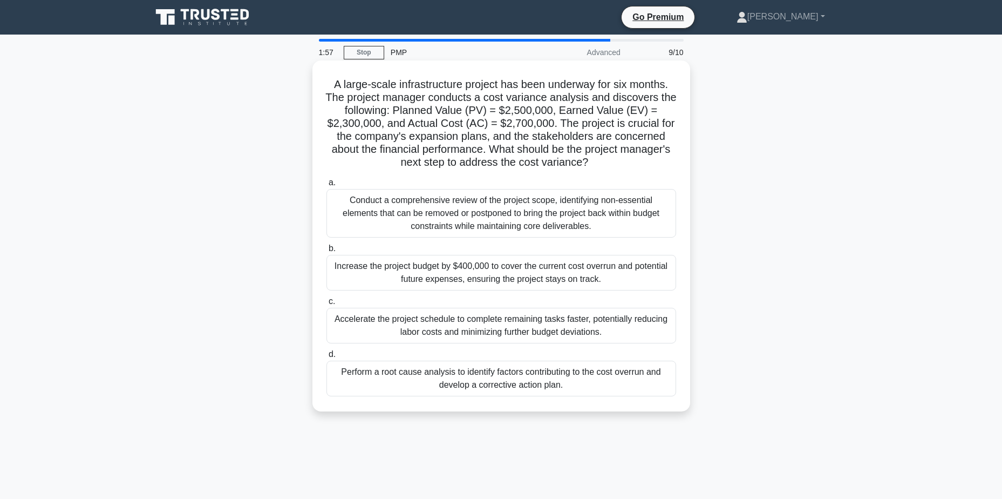
click at [588, 385] on div "Perform a root cause analysis to identify factors contributing to the cost over…" at bounding box center [501, 378] width 350 height 36
click at [326, 358] on input "d. Perform a root cause analysis to identify factors contributing to the cost o…" at bounding box center [326, 354] width 0 height 7
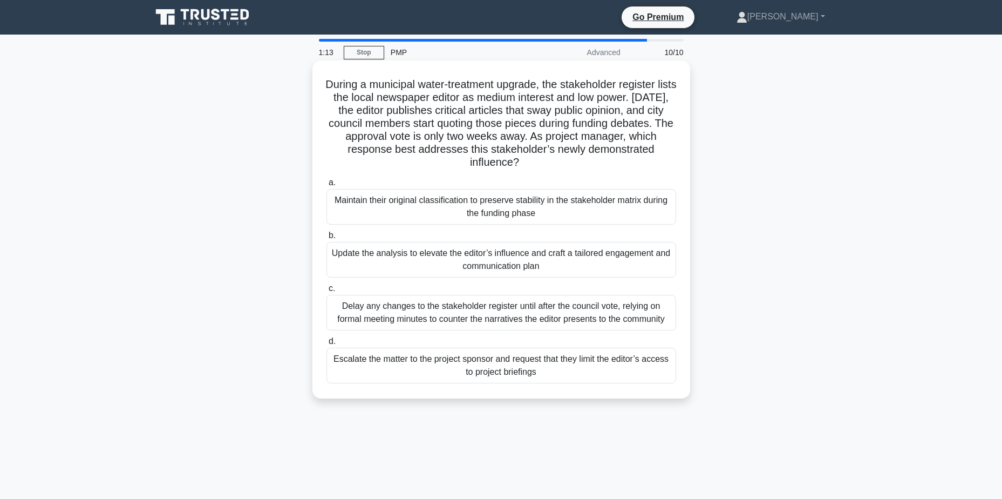
click at [624, 268] on div "Update the analysis to elevate the editor’s influence and craft a tailored enga…" at bounding box center [501, 260] width 350 height 36
click at [326, 239] on input "b. Update the analysis to elevate the editor’s influence and craft a tailored e…" at bounding box center [326, 235] width 0 height 7
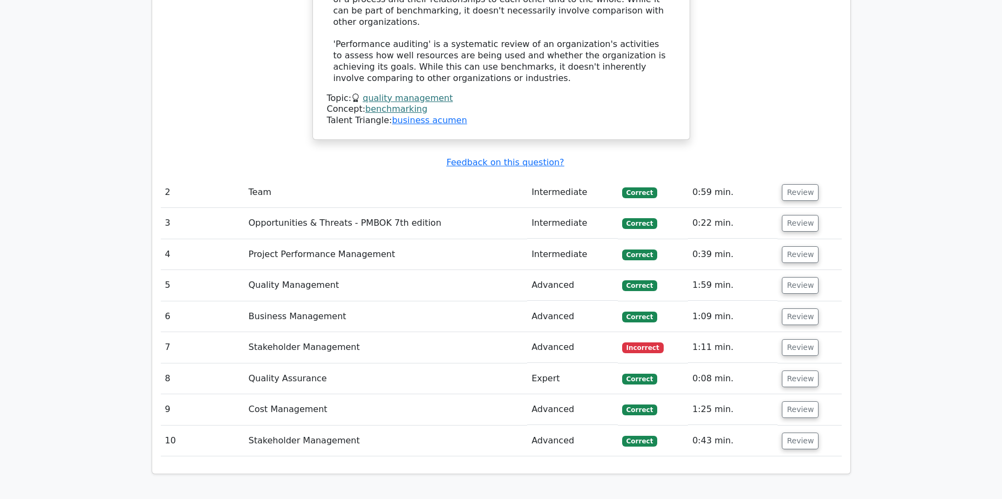
scroll to position [1457, 0]
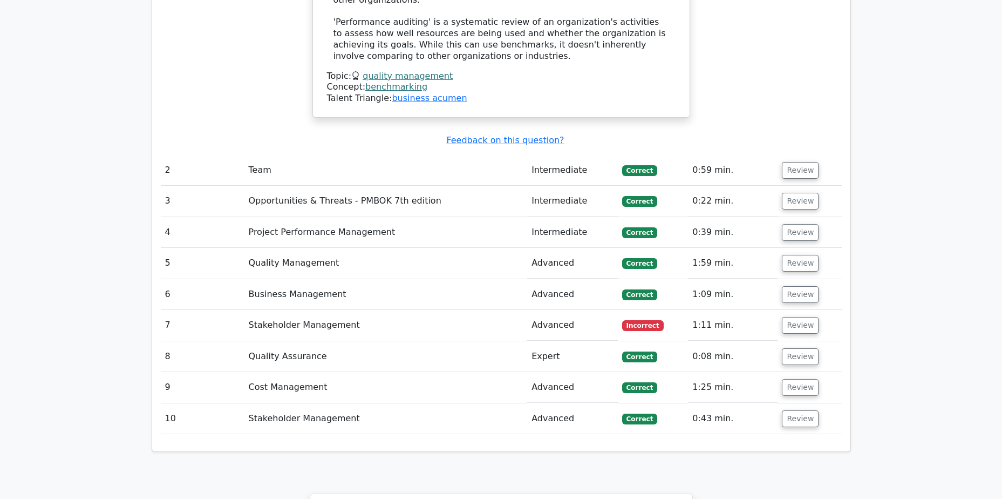
click at [419, 310] on td "Stakeholder Management" at bounding box center [385, 325] width 283 height 31
click at [794, 317] on button "Review" at bounding box center [800, 325] width 37 height 17
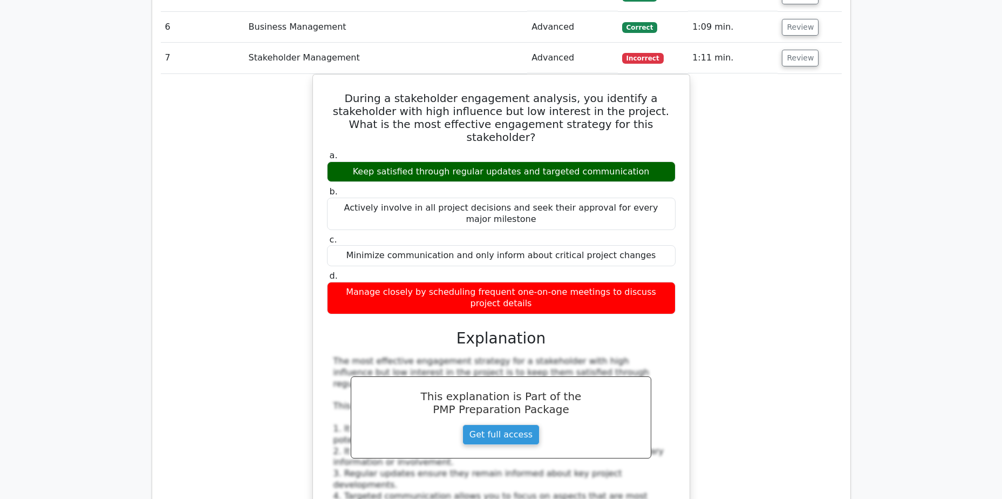
scroll to position [1619, 0]
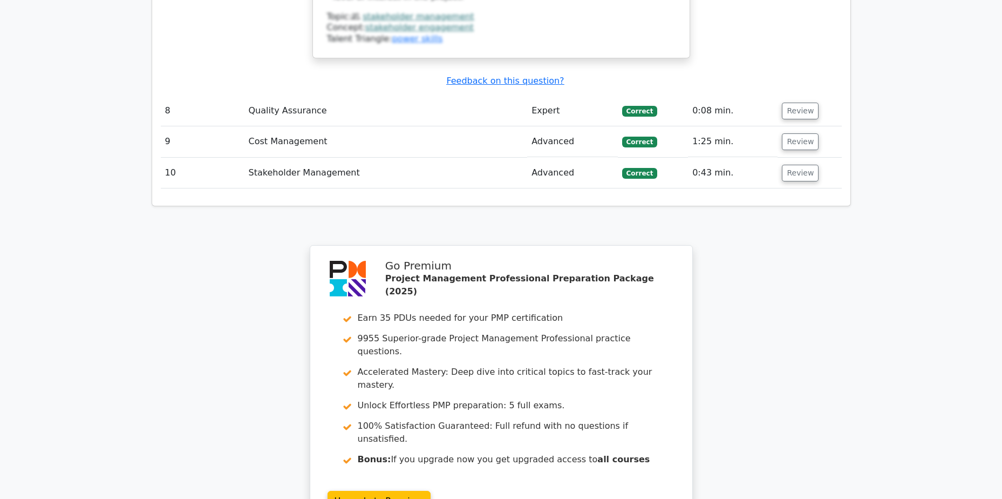
scroll to position [2532, 0]
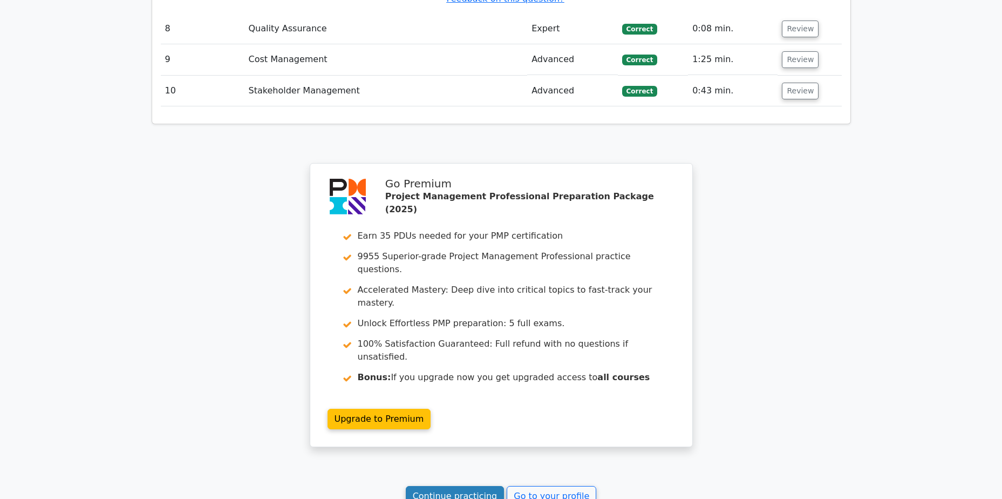
click at [481, 486] on link "Continue practicing" at bounding box center [455, 496] width 99 height 21
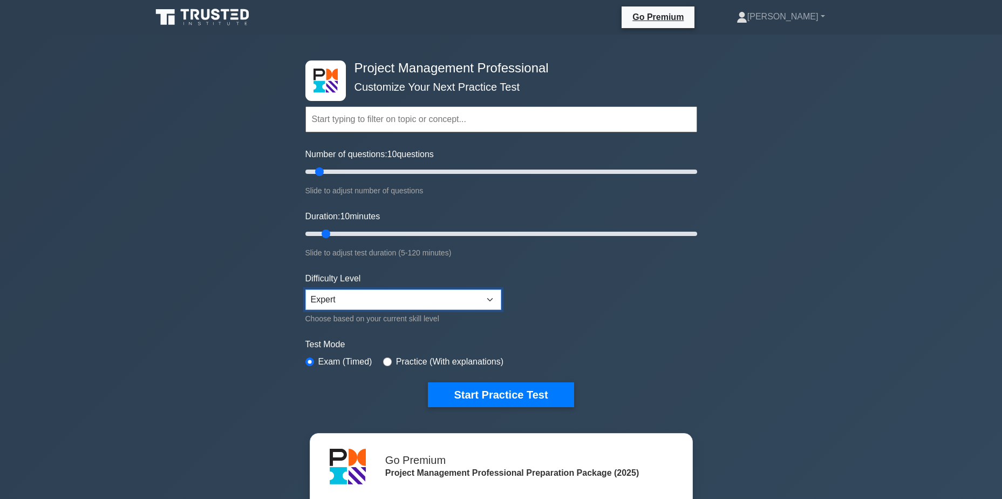
click at [446, 291] on select "Beginner Intermediate Expert" at bounding box center [403, 299] width 196 height 21
click at [445, 294] on select "Beginner Intermediate Expert" at bounding box center [403, 299] width 196 height 21
click at [485, 393] on button "Start Practice Test" at bounding box center [501, 394] width 146 height 25
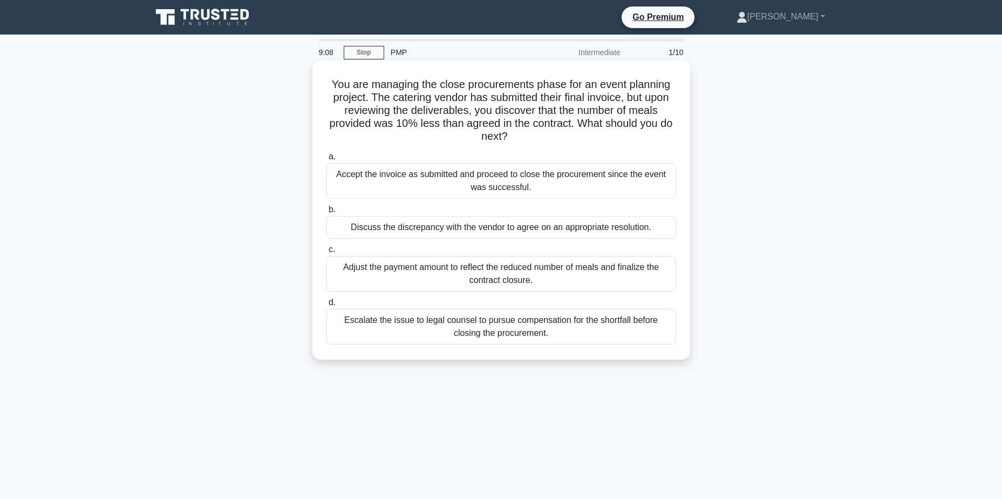
click at [466, 229] on div "Discuss the discrepancy with the vendor to agree on an appropriate resolution." at bounding box center [501, 227] width 350 height 23
click at [326, 213] on input "b. Discuss the discrepancy with the vendor to agree on an appropriate resolutio…" at bounding box center [326, 209] width 0 height 7
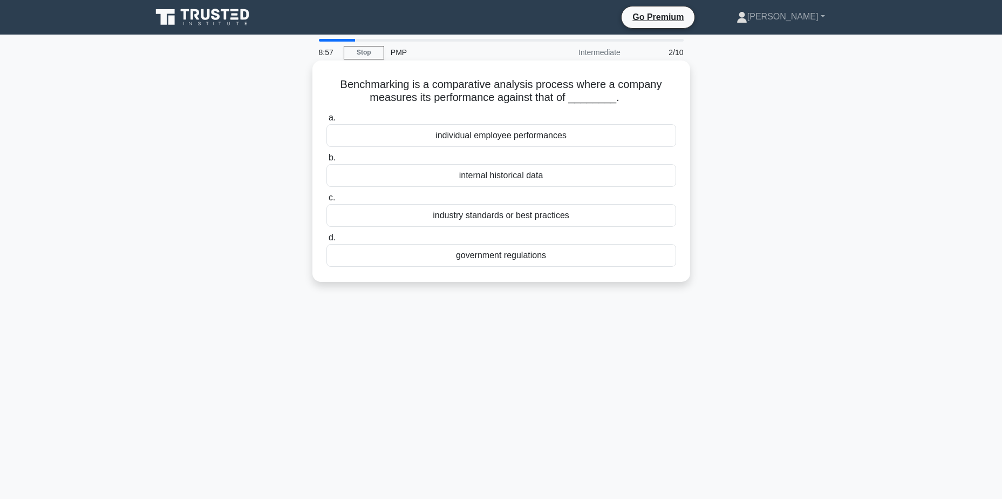
click at [576, 218] on div "industry standards or best practices" at bounding box center [501, 215] width 350 height 23
click at [326, 201] on input "c. industry standards or best practices" at bounding box center [326, 197] width 0 height 7
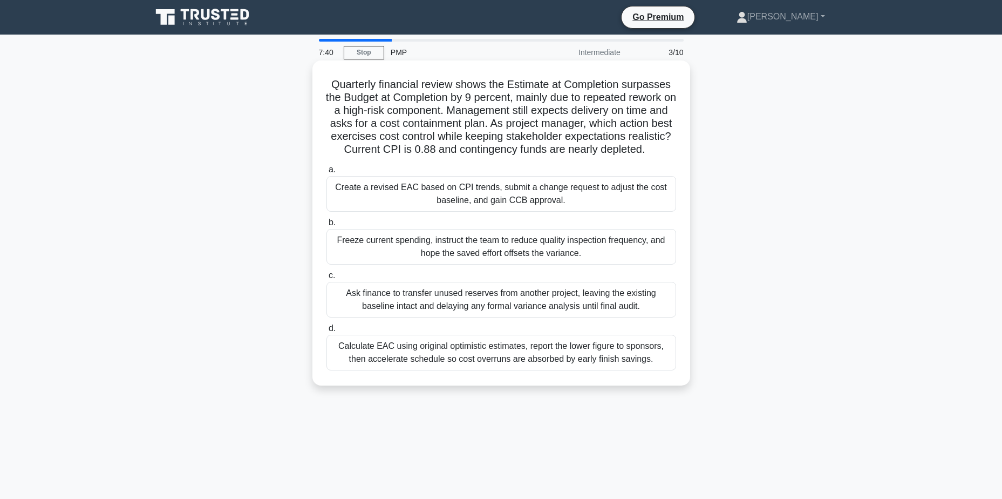
click at [646, 204] on div "Create a revised EAC based on CPI trends, submit a change request to adjust the…" at bounding box center [501, 194] width 350 height 36
click at [326, 173] on input "a. Create a revised EAC based on CPI trends, submit a change request to adjust …" at bounding box center [326, 169] width 0 height 7
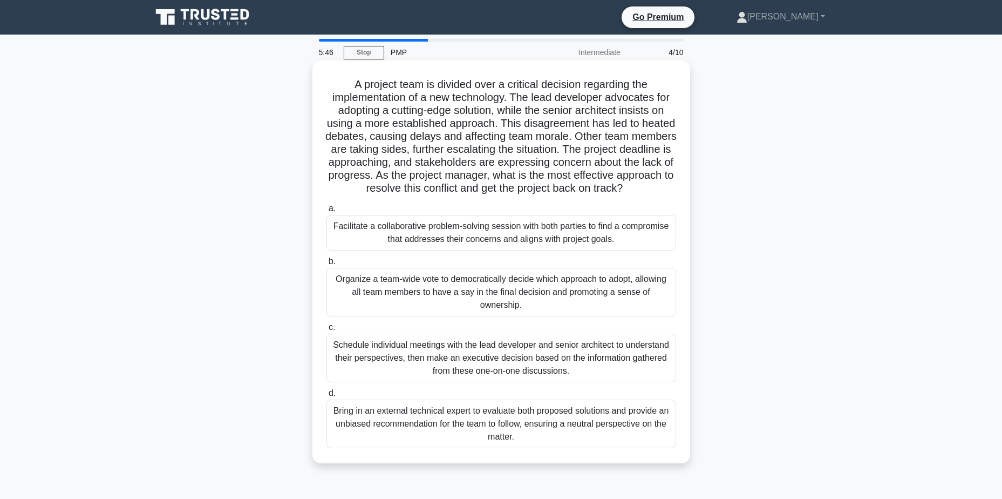
click at [553, 305] on div "Organize a team-wide vote to democratically decide which approach to adopt, all…" at bounding box center [501, 292] width 350 height 49
click at [326, 265] on input "b. Organize a team-wide vote to democratically decide which approach to adopt, …" at bounding box center [326, 261] width 0 height 7
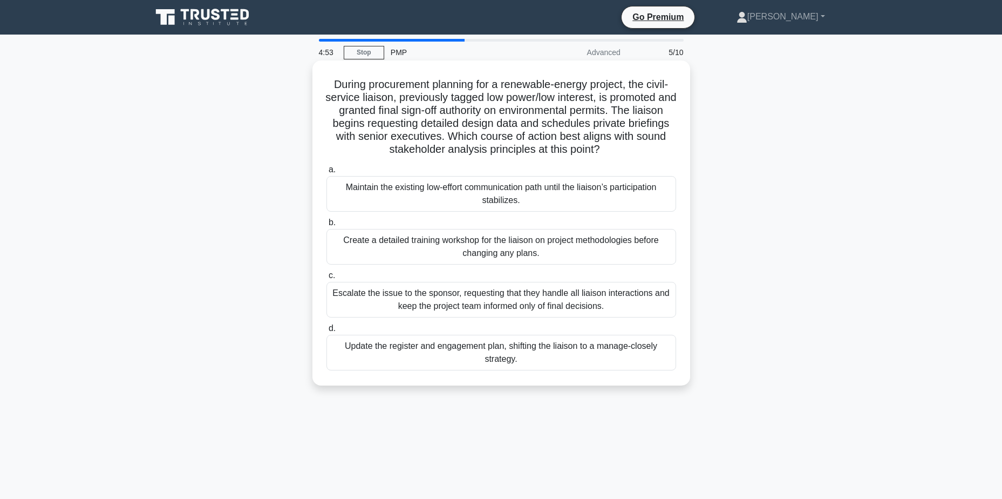
click at [383, 357] on div "Update the register and engagement plan, shifting the liaison to a manage-close…" at bounding box center [501, 353] width 350 height 36
click at [326, 332] on input "d. Update the register and engagement plan, shifting the liaison to a manage-cl…" at bounding box center [326, 328] width 0 height 7
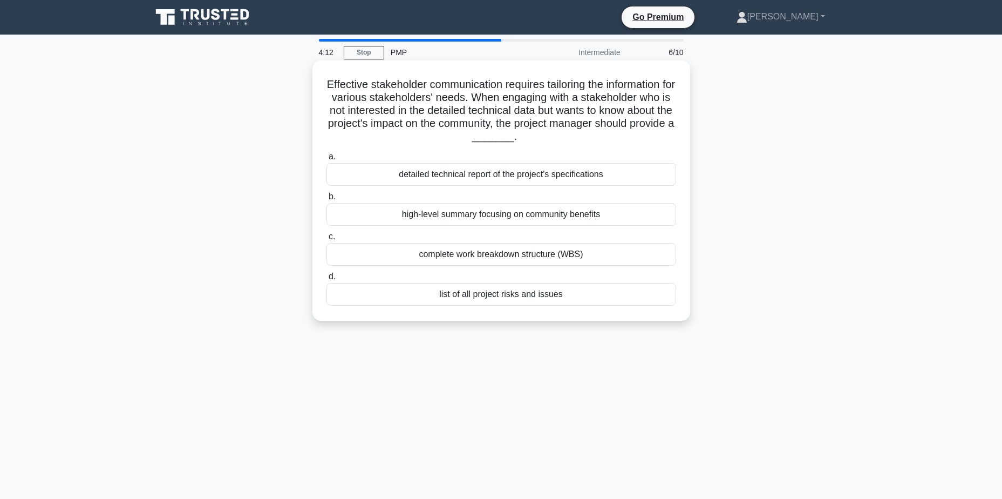
click at [563, 208] on div "high-level summary focusing on community benefits" at bounding box center [501, 214] width 350 height 23
click at [326, 200] on input "b. high-level summary focusing on community benefits" at bounding box center [326, 196] width 0 height 7
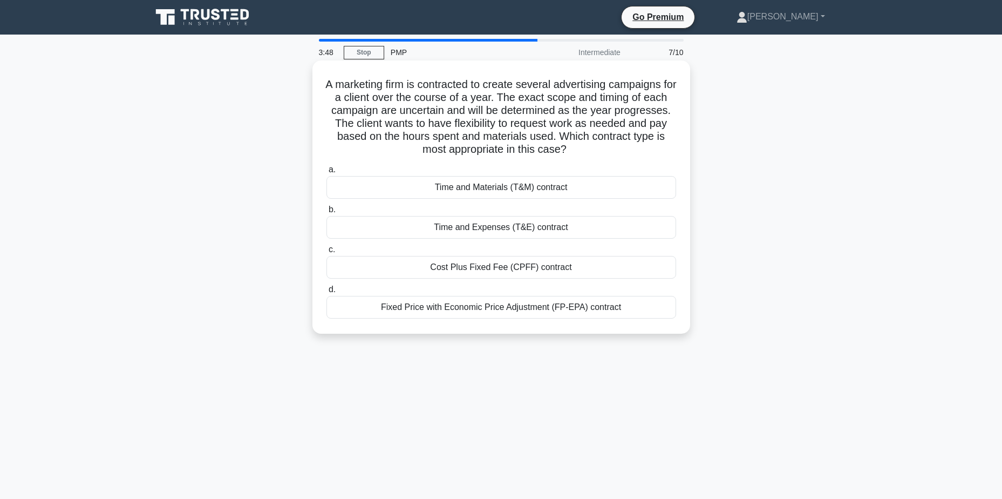
click at [630, 189] on div "Time and Materials (T&M) contract" at bounding box center [501, 187] width 350 height 23
click at [326, 173] on input "a. Time and Materials (T&M) contract" at bounding box center [326, 169] width 0 height 7
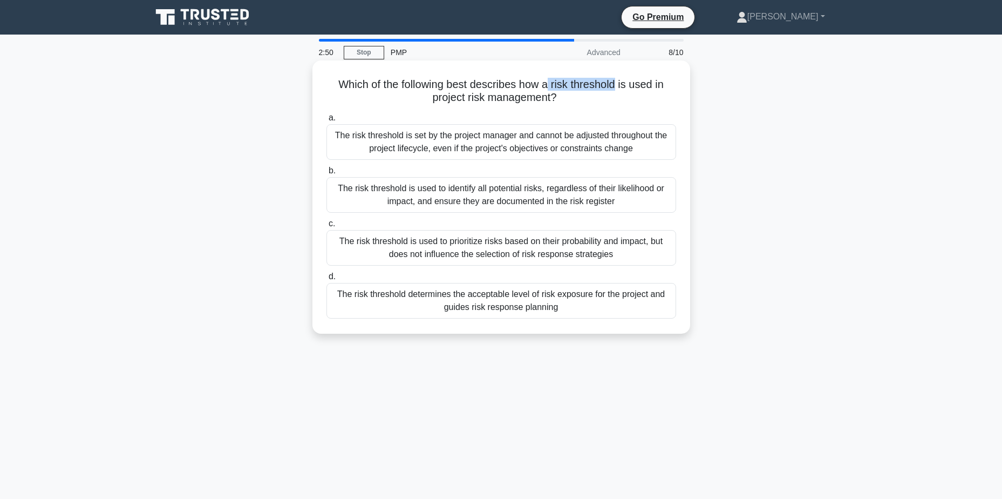
drag, startPoint x: 550, startPoint y: 87, endPoint x: 619, endPoint y: 84, distance: 69.1
click at [619, 84] on h5 "Which of the following best describes how a risk threshold is used in project r…" at bounding box center [501, 91] width 352 height 27
drag, startPoint x: 619, startPoint y: 84, endPoint x: 615, endPoint y: 98, distance: 14.7
click at [615, 98] on h5 "Which of the following best describes how a risk threshold is used in project r…" at bounding box center [501, 91] width 352 height 27
click at [588, 306] on div "The risk threshold determines the acceptable level of risk exposure for the pro…" at bounding box center [501, 301] width 350 height 36
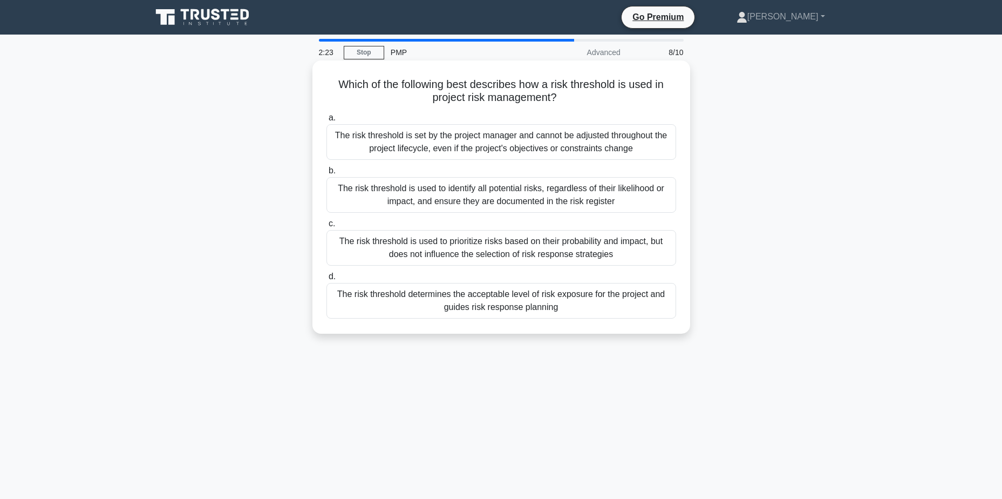
click at [326, 280] on input "d. The risk threshold determines the acceptable level of risk exposure for the …" at bounding box center [326, 276] width 0 height 7
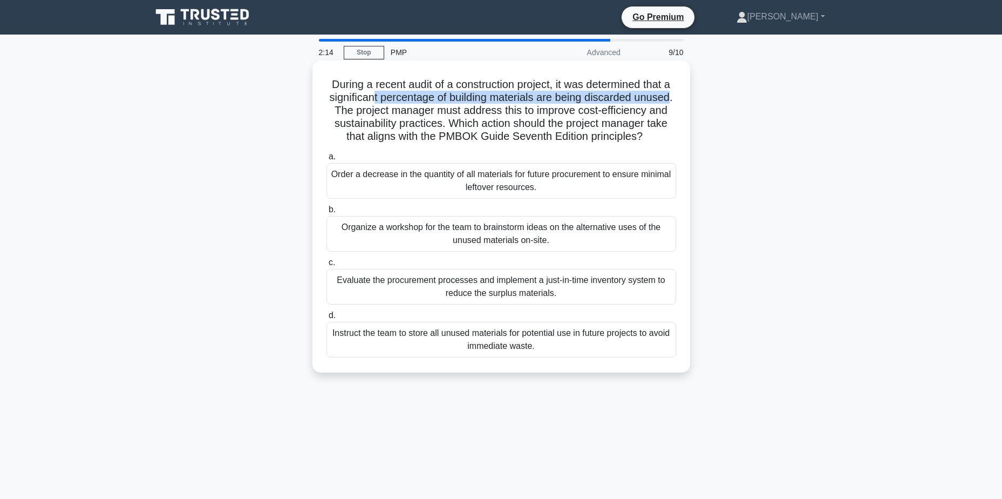
drag, startPoint x: 392, startPoint y: 97, endPoint x: 377, endPoint y: 107, distance: 17.8
click at [377, 107] on h5 "During a recent audit of a construction project, it was determined that a signi…" at bounding box center [501, 111] width 352 height 66
drag, startPoint x: 377, startPoint y: 107, endPoint x: 397, endPoint y: 111, distance: 20.3
click at [397, 111] on h5 "During a recent audit of a construction project, it was determined that a signi…" at bounding box center [501, 111] width 352 height 66
click at [599, 304] on div "Evaluate the procurement processes and implement a just-in-time inventory syste…" at bounding box center [501, 287] width 350 height 36
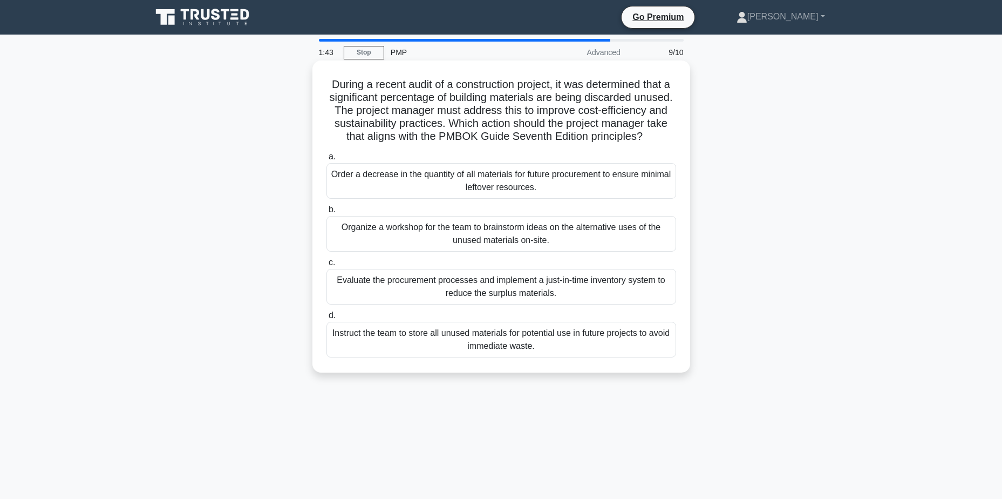
click at [326, 266] on input "c. Evaluate the procurement processes and implement a just-in-time inventory sy…" at bounding box center [326, 262] width 0 height 7
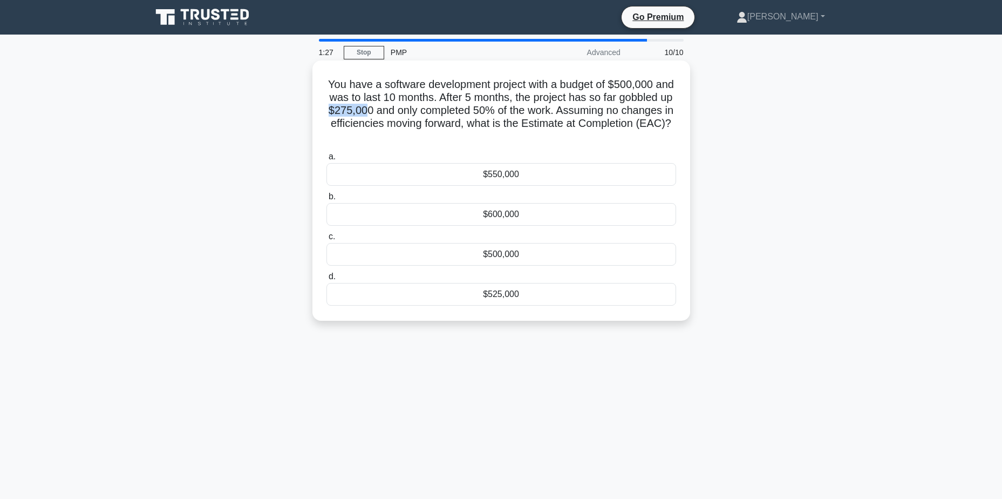
drag, startPoint x: 390, startPoint y: 110, endPoint x: 426, endPoint y: 112, distance: 35.7
click at [426, 112] on h5 "You have a software development project with a budget of $500,000 and was to la…" at bounding box center [501, 111] width 352 height 66
drag, startPoint x: 426, startPoint y: 112, endPoint x: 403, endPoint y: 113, distance: 23.2
click at [403, 113] on h5 "You have a software development project with a budget of $500,000 and was to la…" at bounding box center [501, 111] width 352 height 66
click at [529, 176] on div "$550,000" at bounding box center [501, 174] width 350 height 23
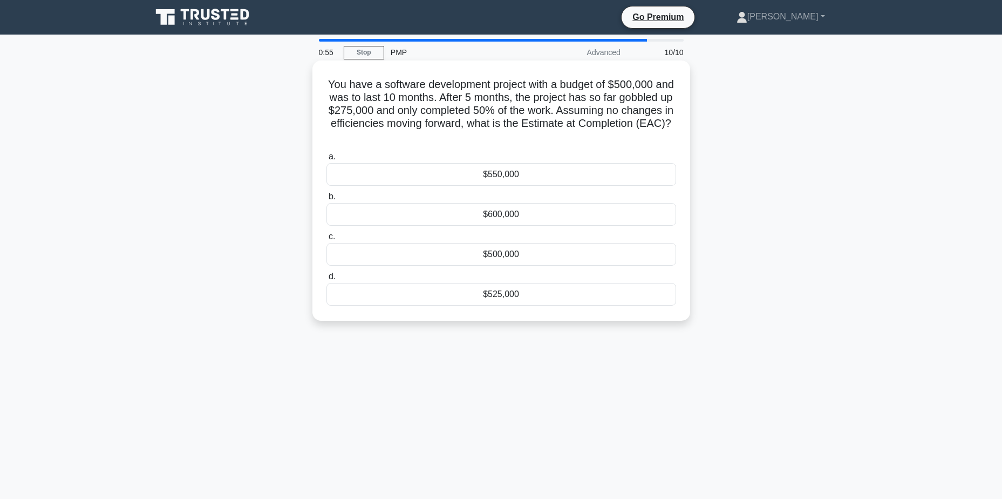
click at [326, 160] on input "a. $550,000" at bounding box center [326, 156] width 0 height 7
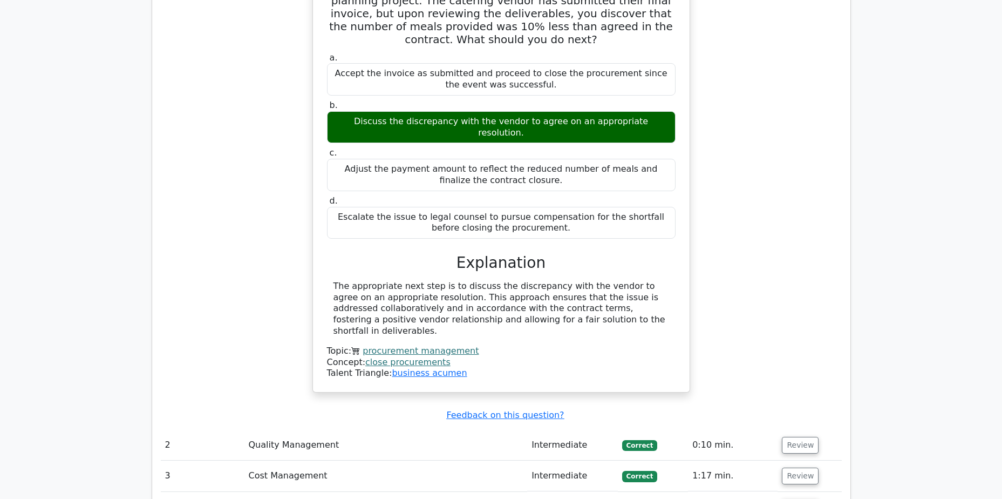
scroll to position [1187, 0]
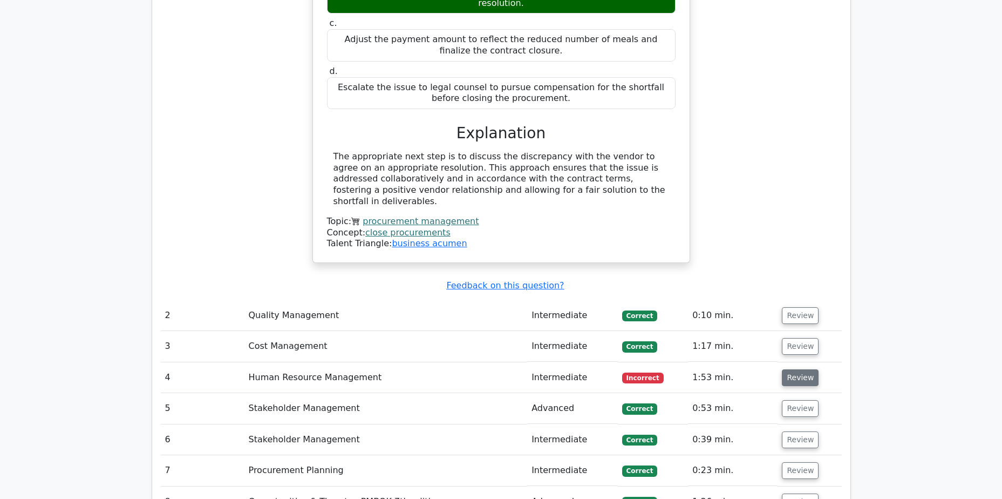
click at [788, 369] on button "Review" at bounding box center [800, 377] width 37 height 17
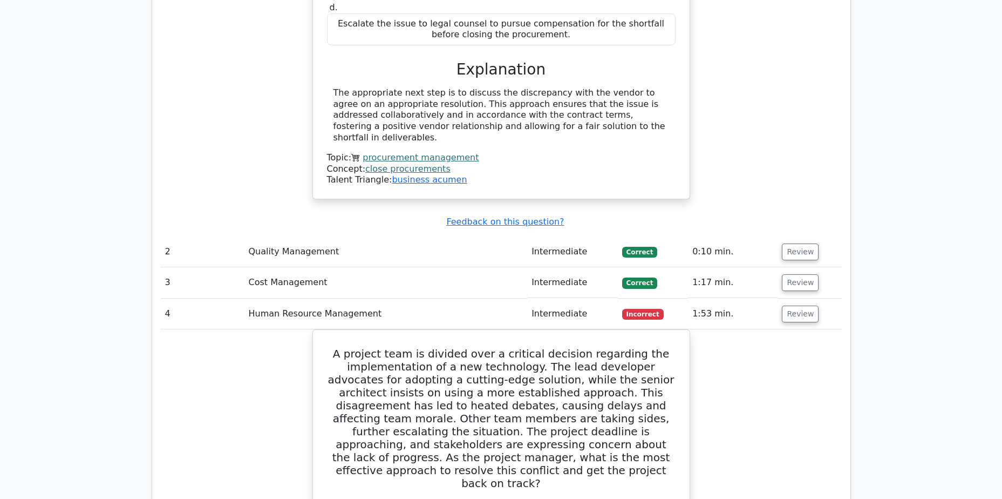
scroll to position [1241, 0]
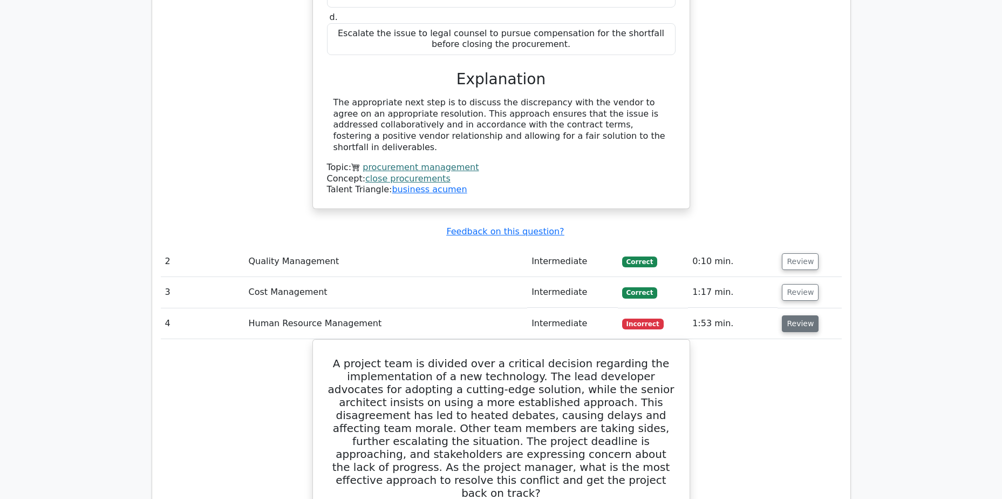
click at [793, 315] on button "Review" at bounding box center [800, 323] width 37 height 17
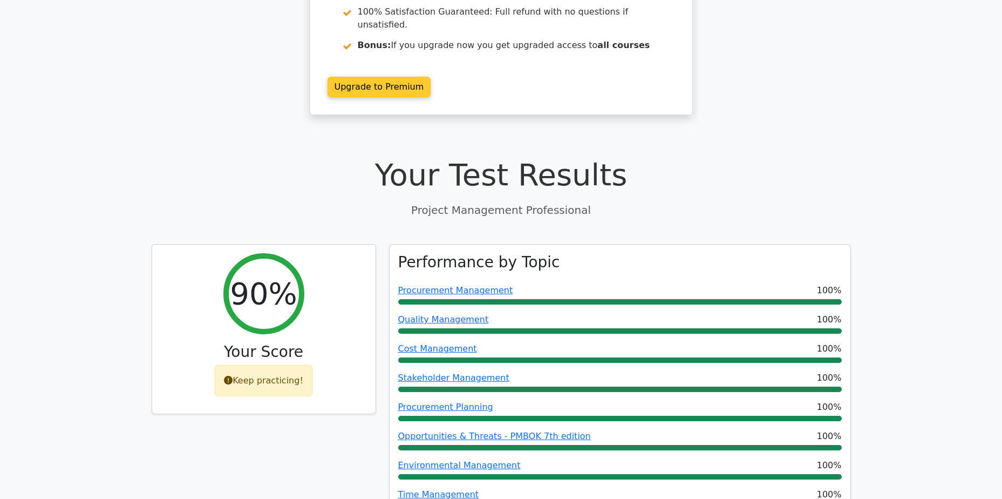
scroll to position [0, 0]
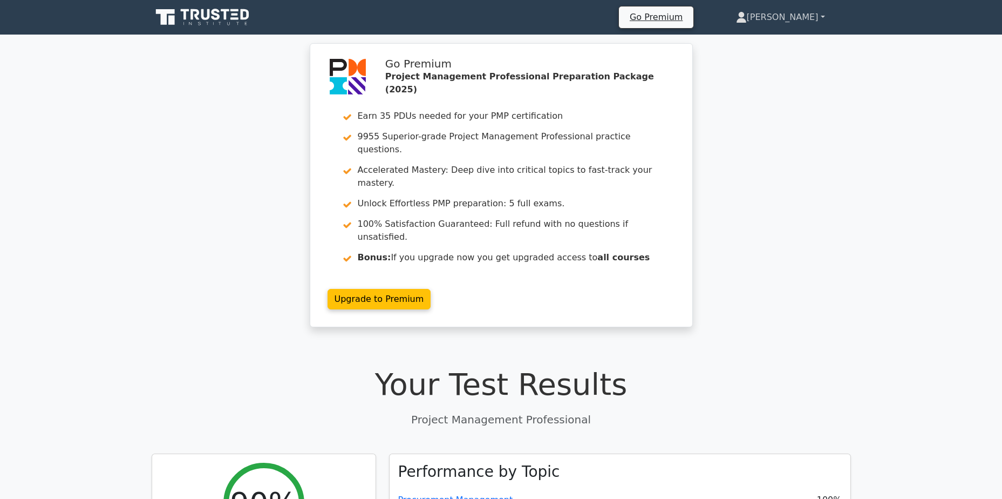
click at [803, 12] on link "[PERSON_NAME]" at bounding box center [780, 17] width 141 height 22
click at [788, 40] on link "Profile" at bounding box center [753, 42] width 85 height 17
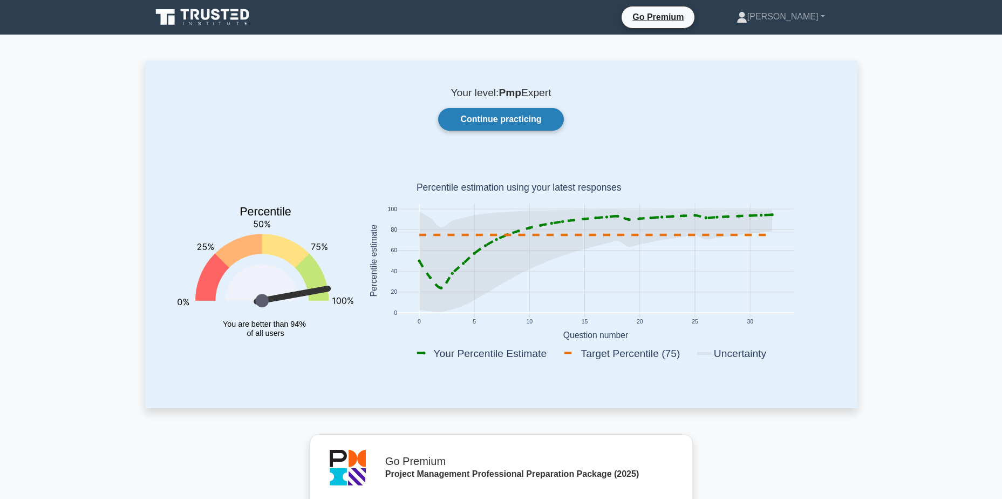
click at [517, 124] on link "Continue practicing" at bounding box center [500, 119] width 125 height 23
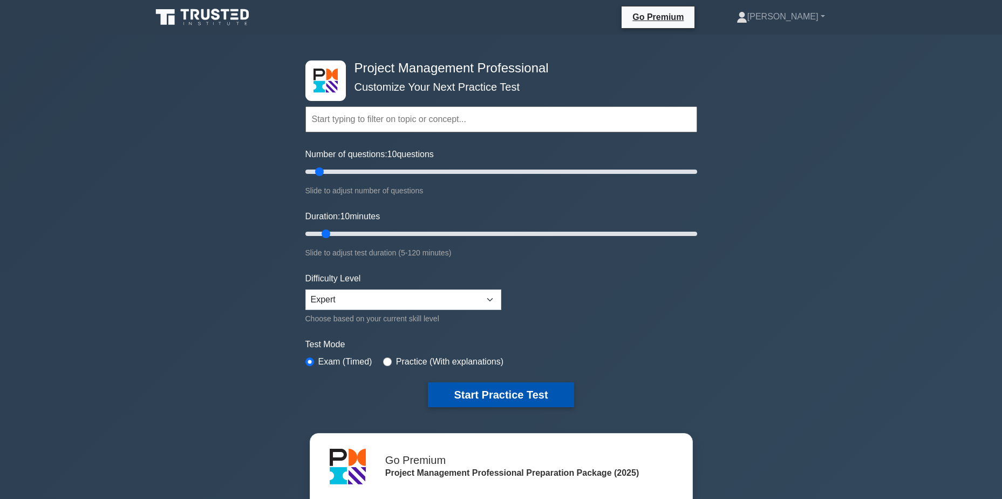
click at [527, 397] on button "Start Practice Test" at bounding box center [501, 394] width 146 height 25
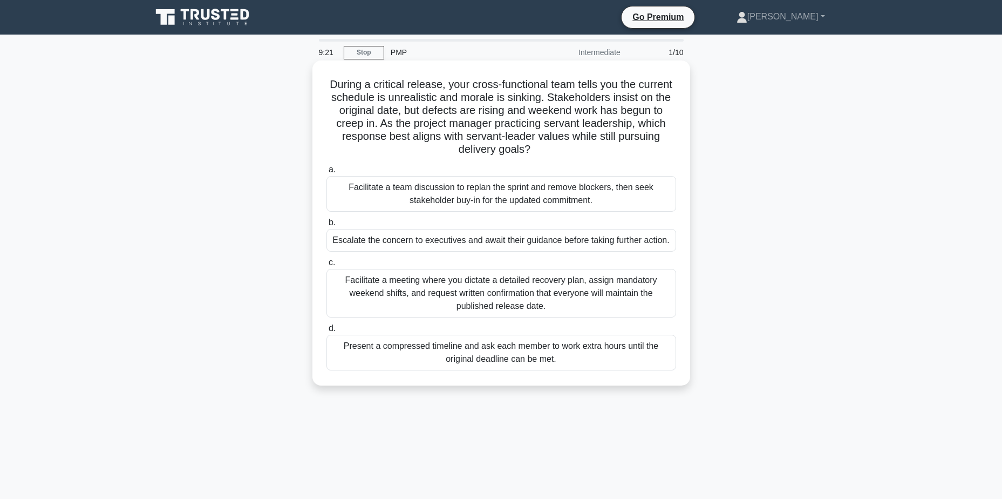
click at [650, 199] on div "Facilitate a team discussion to replan the sprint and remove blockers, then see…" at bounding box center [501, 194] width 350 height 36
click at [326, 173] on input "a. Facilitate a team discussion to replan the sprint and remove blockers, then …" at bounding box center [326, 169] width 0 height 7
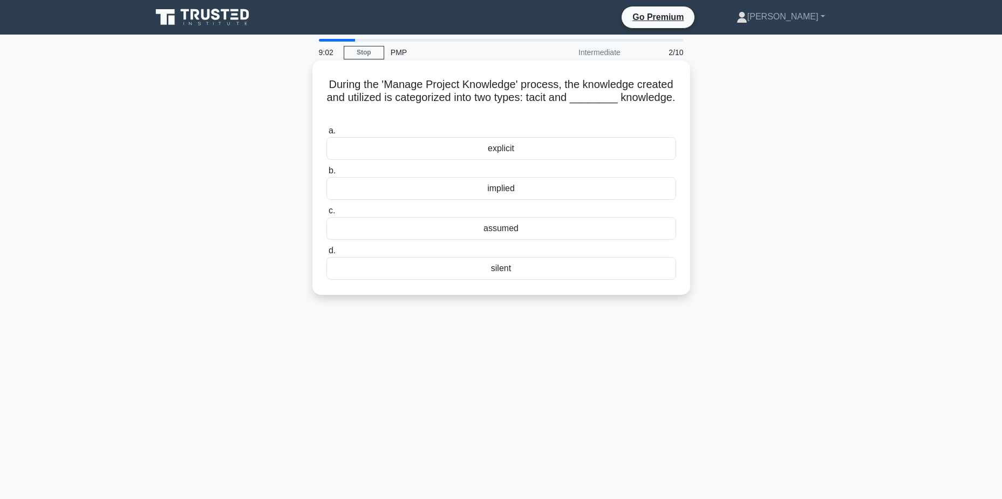
click at [583, 150] on div "explicit" at bounding box center [501, 148] width 350 height 23
click at [326, 134] on input "a. explicit" at bounding box center [326, 130] width 0 height 7
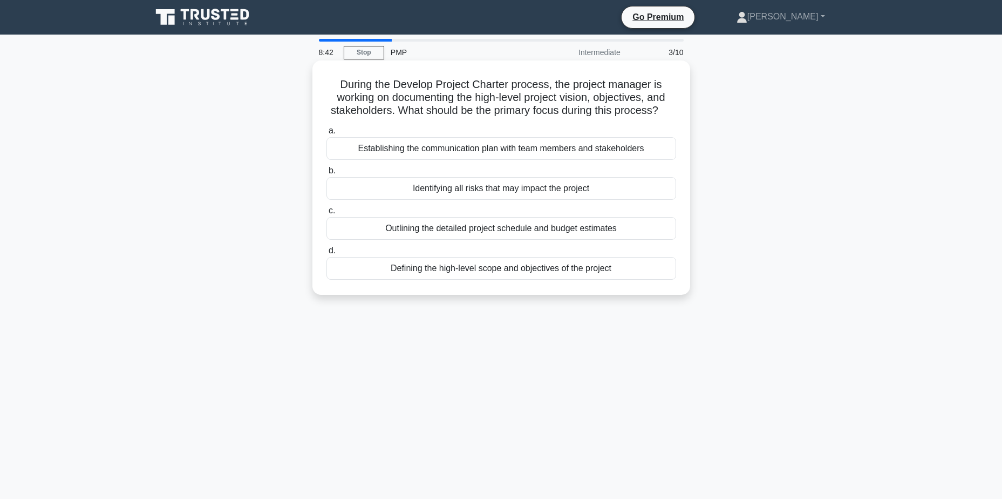
click at [640, 270] on div "Defining the high-level scope and objectives of the project" at bounding box center [501, 268] width 350 height 23
click at [326, 254] on input "d. Defining the high-level scope and objectives of the project" at bounding box center [326, 250] width 0 height 7
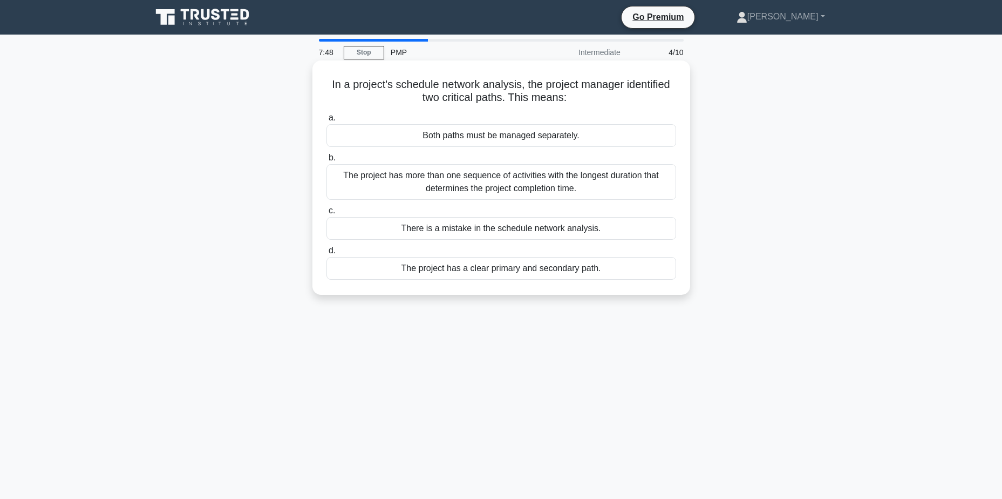
click at [413, 189] on div "The project has more than one sequence of activities with the longest duration …" at bounding box center [501, 182] width 350 height 36
click at [326, 161] on input "b. The project has more than one sequence of activities with the longest durati…" at bounding box center [326, 157] width 0 height 7
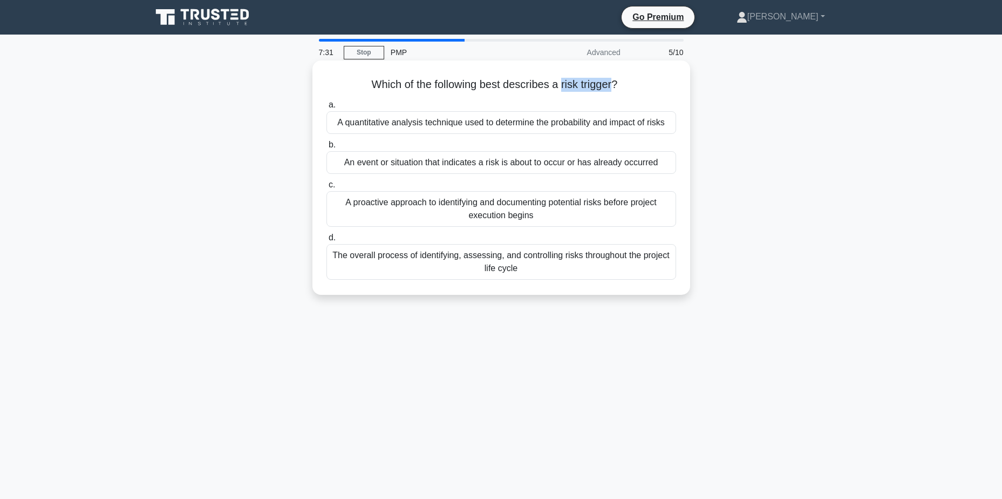
drag, startPoint x: 563, startPoint y: 86, endPoint x: 617, endPoint y: 88, distance: 54.0
click at [617, 88] on h5 "Which of the following best describes a risk trigger? .spinner_0XTQ{transform-o…" at bounding box center [501, 85] width 352 height 14
click at [642, 165] on div "An event or situation that indicates a risk is about to occur or has already oc…" at bounding box center [501, 162] width 350 height 23
click at [326, 148] on input "b. An event or situation that indicates a risk is about to occur or has already…" at bounding box center [326, 144] width 0 height 7
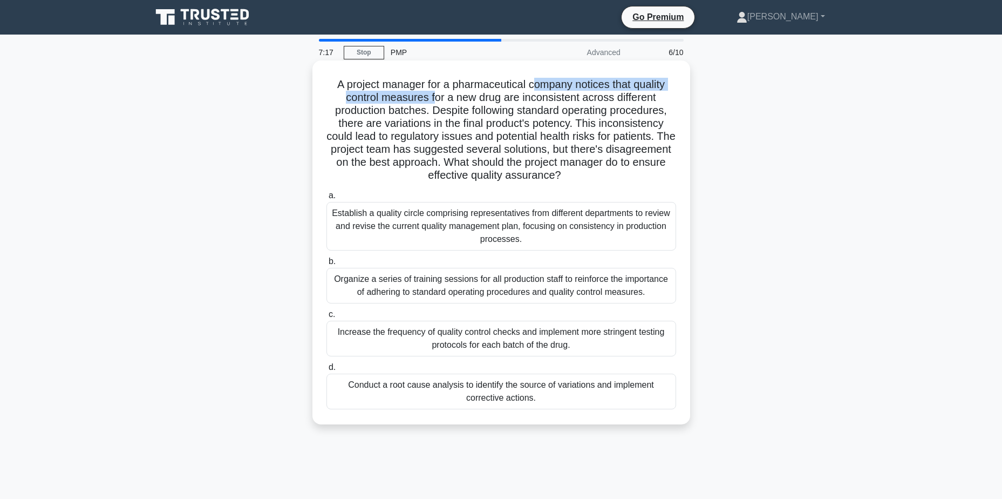
drag, startPoint x: 533, startPoint y: 86, endPoint x: 433, endPoint y: 101, distance: 101.0
click at [433, 101] on h5 "A project manager for a pharmaceutical company notices that quality control mea…" at bounding box center [501, 130] width 352 height 105
drag, startPoint x: 433, startPoint y: 101, endPoint x: 478, endPoint y: 105, distance: 45.5
click at [478, 105] on h5 "A project manager for a pharmaceutical company notices that quality control mea…" at bounding box center [501, 130] width 352 height 105
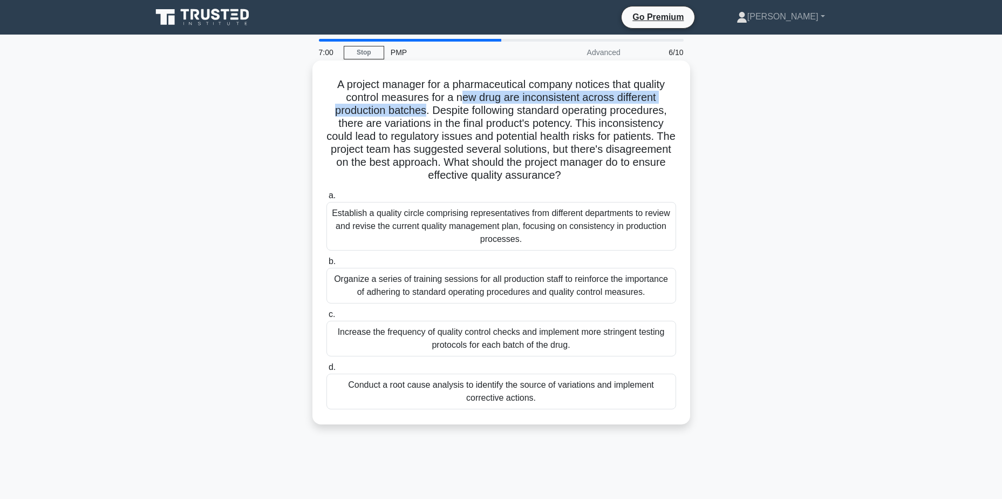
drag, startPoint x: 489, startPoint y: 98, endPoint x: 425, endPoint y: 107, distance: 65.4
click at [425, 107] on h5 "A project manager for a pharmaceutical company notices that quality control mea…" at bounding box center [501, 130] width 352 height 105
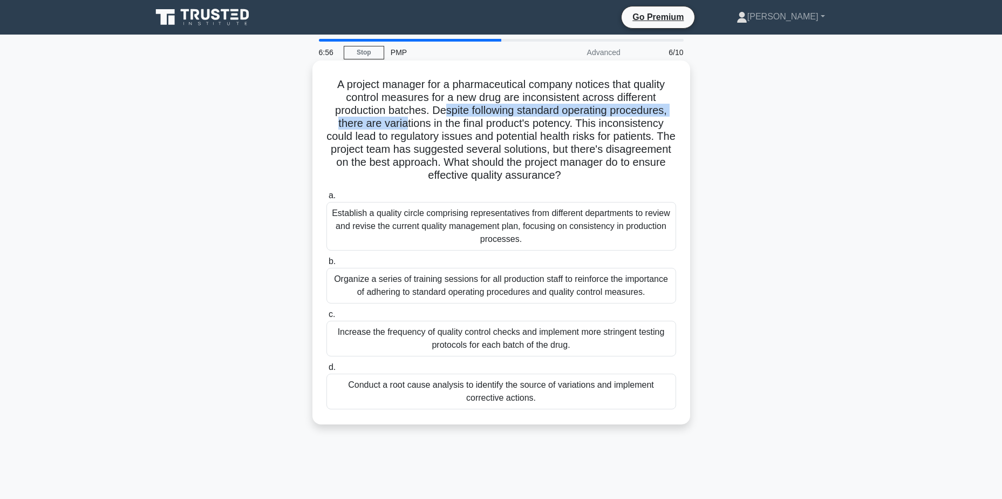
drag, startPoint x: 425, startPoint y: 107, endPoint x: 406, endPoint y: 118, distance: 21.3
click at [406, 118] on h5 "A project manager for a pharmaceutical company notices that quality control mea…" at bounding box center [501, 130] width 352 height 105
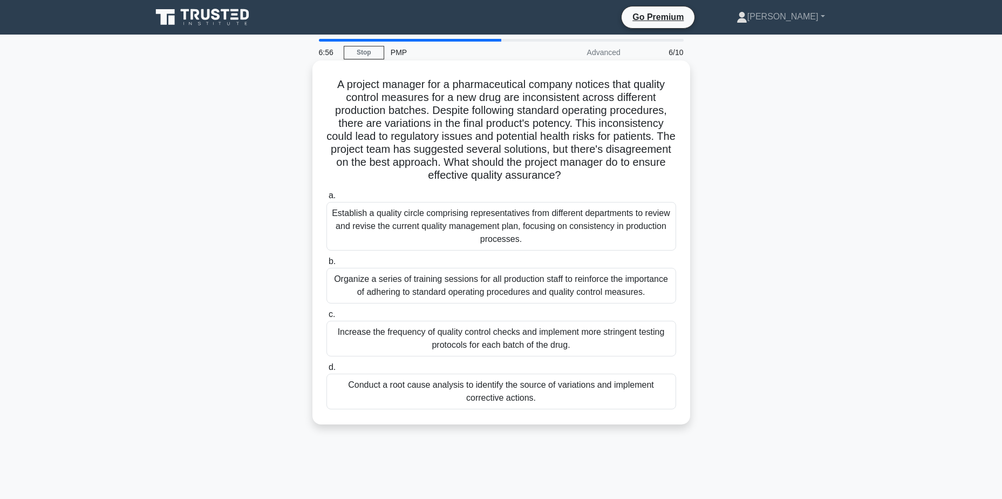
drag, startPoint x: 406, startPoint y: 118, endPoint x: 454, endPoint y: 125, distance: 48.5
click at [453, 125] on h5 "A project manager for a pharmaceutical company notices that quality control mea…" at bounding box center [501, 130] width 352 height 105
drag, startPoint x: 536, startPoint y: 125, endPoint x: 562, endPoint y: 124, distance: 26.4
click at [562, 124] on h5 "A project manager for a pharmaceutical company notices that quality control mea…" at bounding box center [501, 130] width 352 height 105
drag, startPoint x: 562, startPoint y: 124, endPoint x: 578, endPoint y: 128, distance: 16.6
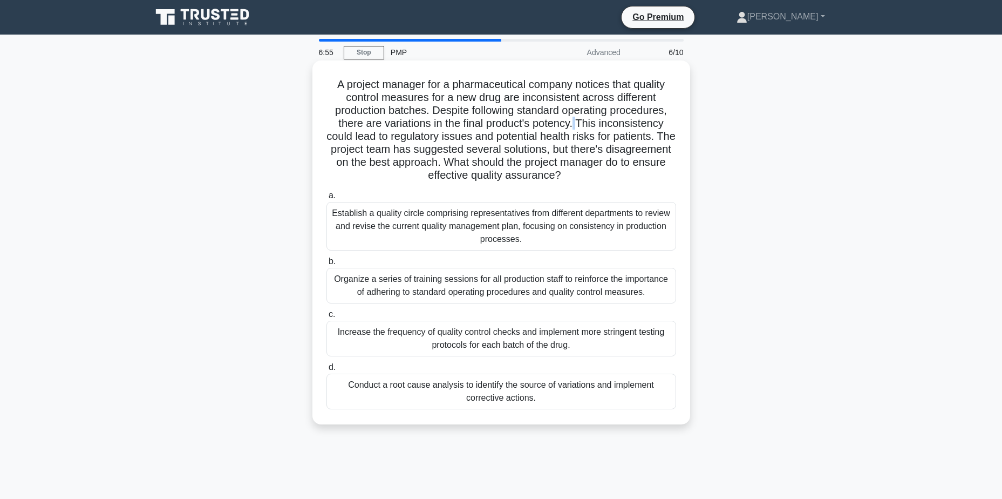
click at [578, 128] on h5 "A project manager for a pharmaceutical company notices that quality control mea…" at bounding box center [501, 130] width 352 height 105
click at [380, 133] on h5 "A project manager for a pharmaceutical company notices that quality control mea…" at bounding box center [501, 130] width 352 height 105
drag, startPoint x: 564, startPoint y: 140, endPoint x: 605, endPoint y: 140, distance: 41.0
click at [605, 140] on h5 "A project manager for a pharmaceutical company notices that quality control mea…" at bounding box center [501, 130] width 352 height 105
click at [452, 149] on h5 "A project manager for a pharmaceutical company notices that quality control mea…" at bounding box center [501, 130] width 352 height 105
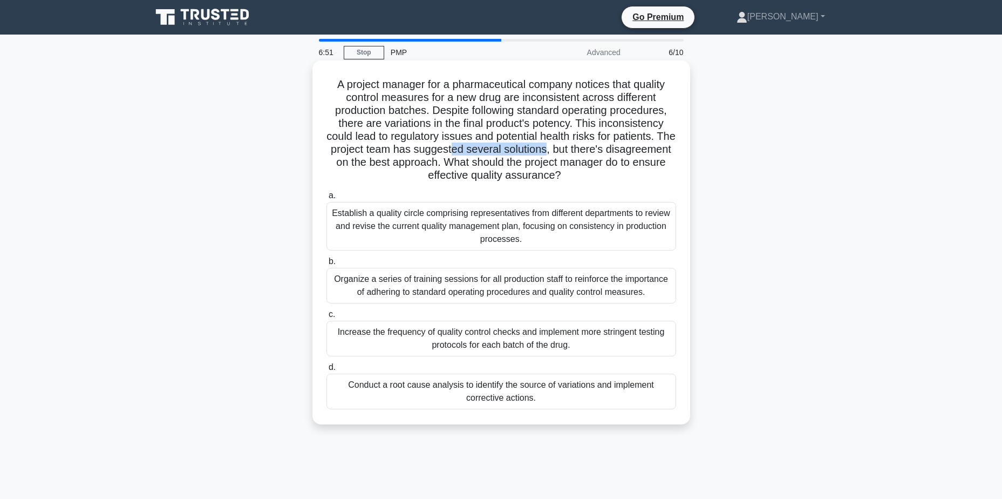
drag, startPoint x: 507, startPoint y: 148, endPoint x: 591, endPoint y: 149, distance: 84.2
click at [591, 149] on h5 "A project manager for a pharmaceutical company notices that quality control mea…" at bounding box center [501, 130] width 352 height 105
drag, startPoint x: 591, startPoint y: 149, endPoint x: 561, endPoint y: 158, distance: 31.4
click at [561, 158] on h5 "A project manager for a pharmaceutical company notices that quality control mea…" at bounding box center [501, 130] width 352 height 105
drag, startPoint x: 539, startPoint y: 174, endPoint x: 584, endPoint y: 179, distance: 45.6
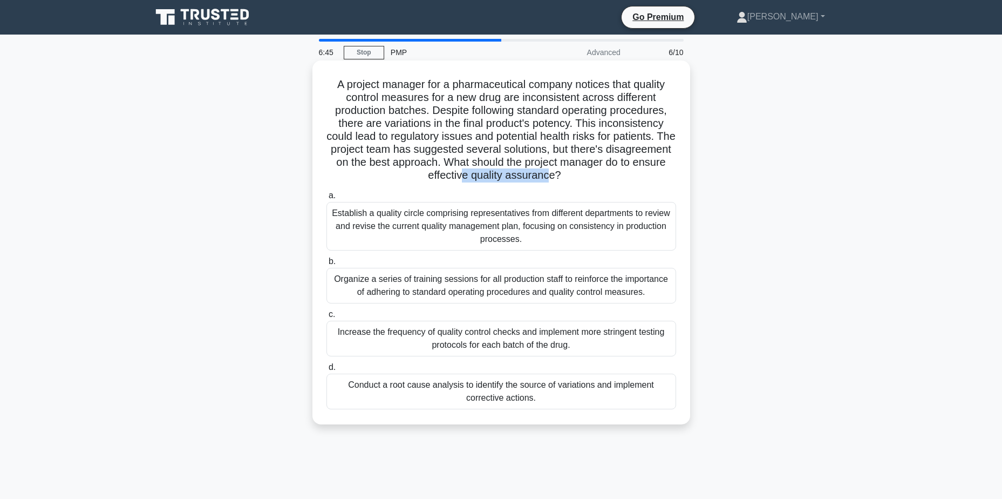
click at [584, 179] on h5 "A project manager for a pharmaceutical company notices that quality control mea…" at bounding box center [501, 130] width 352 height 105
click at [408, 167] on h5 "A project manager for a pharmaceutical company notices that quality control mea…" at bounding box center [501, 130] width 352 height 105
drag, startPoint x: 525, startPoint y: 112, endPoint x: 676, endPoint y: 111, distance: 150.6
click at [676, 111] on h5 "A project manager for a pharmaceutical company notices that quality control mea…" at bounding box center [501, 130] width 352 height 105
click at [591, 400] on div "Conduct a root cause analysis to identify the source of variations and implemen…" at bounding box center [501, 391] width 350 height 36
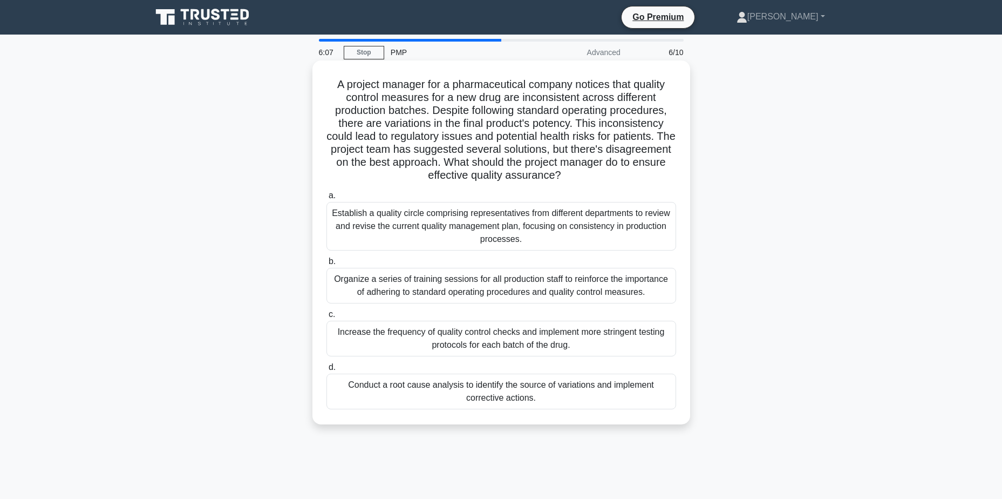
click at [326, 371] on input "d. Conduct a root cause analysis to identify the source of variations and imple…" at bounding box center [326, 367] width 0 height 7
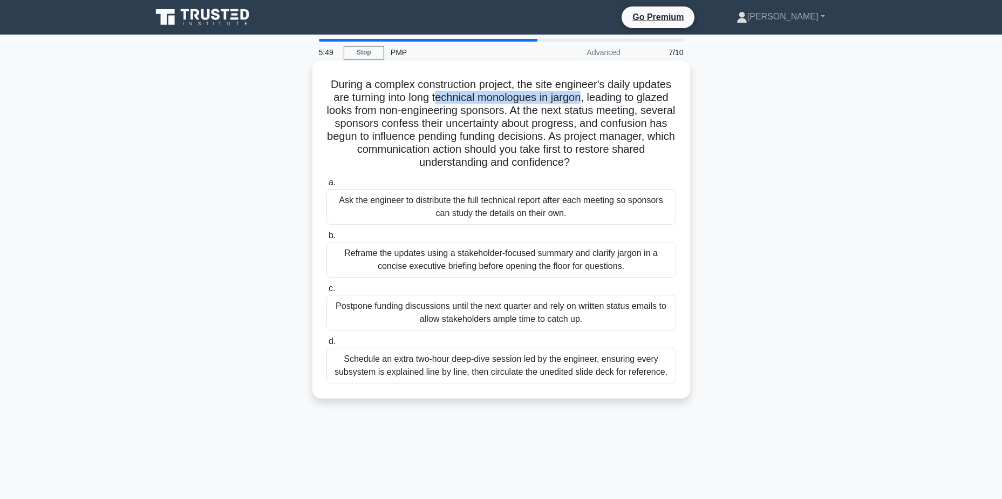
drag, startPoint x: 586, startPoint y: 97, endPoint x: 438, endPoint y: 101, distance: 148.4
click at [438, 101] on h5 "During a complex construction project, the site engineer's daily updates are tu…" at bounding box center [501, 124] width 352 height 92
click at [581, 102] on h5 "During a complex construction project, the site engineer's daily updates are tu…" at bounding box center [501, 124] width 352 height 92
click at [641, 261] on div "Reframe the updates using a stakeholder-focused summary and clarify jargon in a…" at bounding box center [501, 260] width 350 height 36
click at [326, 239] on input "b. Reframe the updates using a stakeholder-focused summary and clarify jargon i…" at bounding box center [326, 235] width 0 height 7
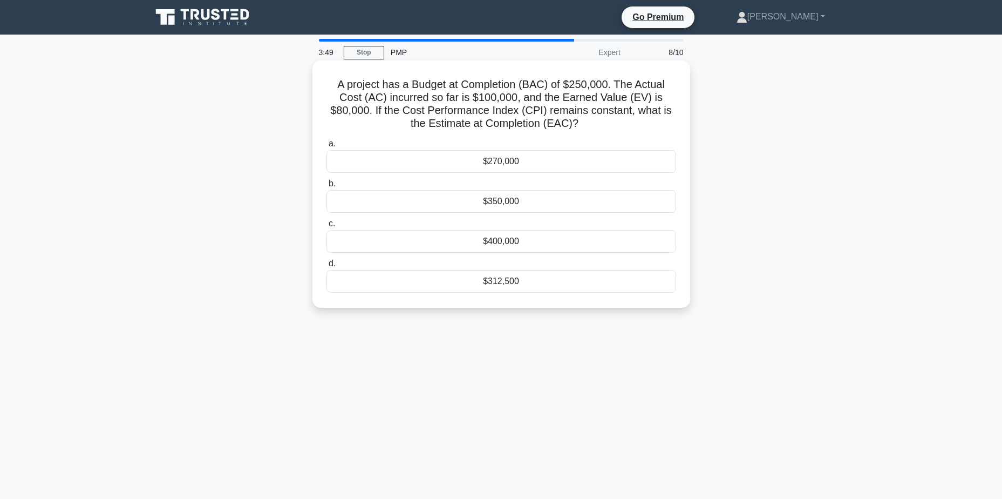
click at [590, 288] on div "$312,500" at bounding box center [501, 281] width 350 height 23
click at [326, 267] on input "d. $312,500" at bounding box center [326, 263] width 0 height 7
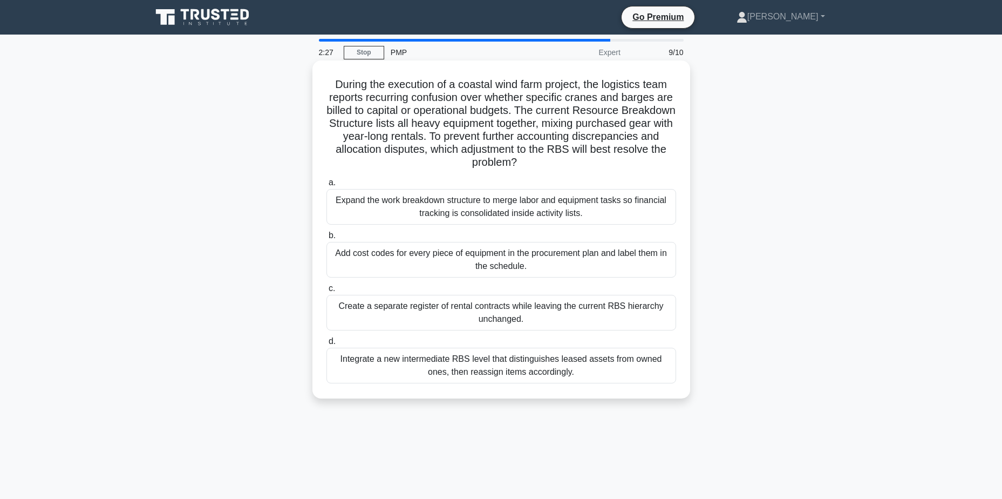
click at [611, 376] on div "Integrate a new intermediate RBS level that distinguishes leased assets from ow…" at bounding box center [501, 365] width 350 height 36
click at [326, 345] on input "d. Integrate a new intermediate RBS level that distinguishes leased assets from…" at bounding box center [326, 341] width 0 height 7
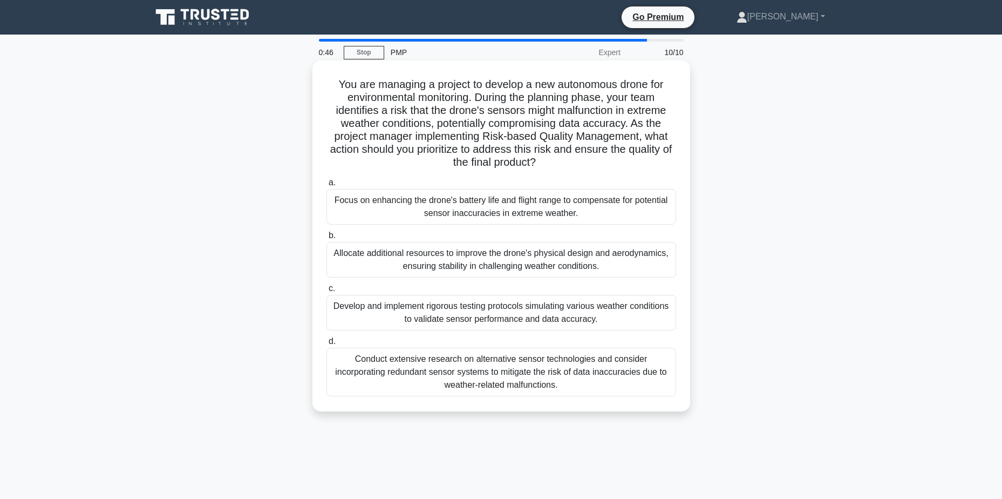
click at [630, 385] on div "Conduct extensive research on alternative sensor technologies and consider inco…" at bounding box center [501, 371] width 350 height 49
click at [326, 345] on input "d. Conduct extensive research on alternative sensor technologies and consider i…" at bounding box center [326, 341] width 0 height 7
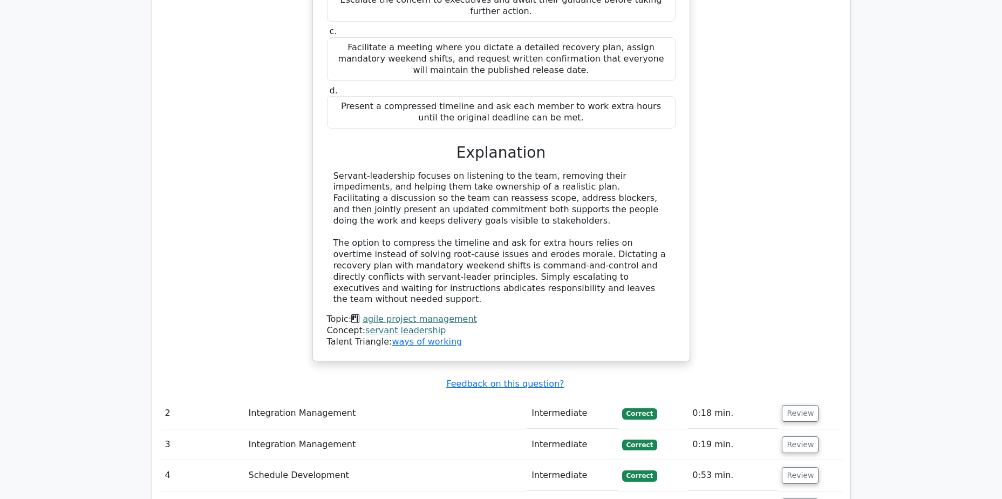
scroll to position [1403, 0]
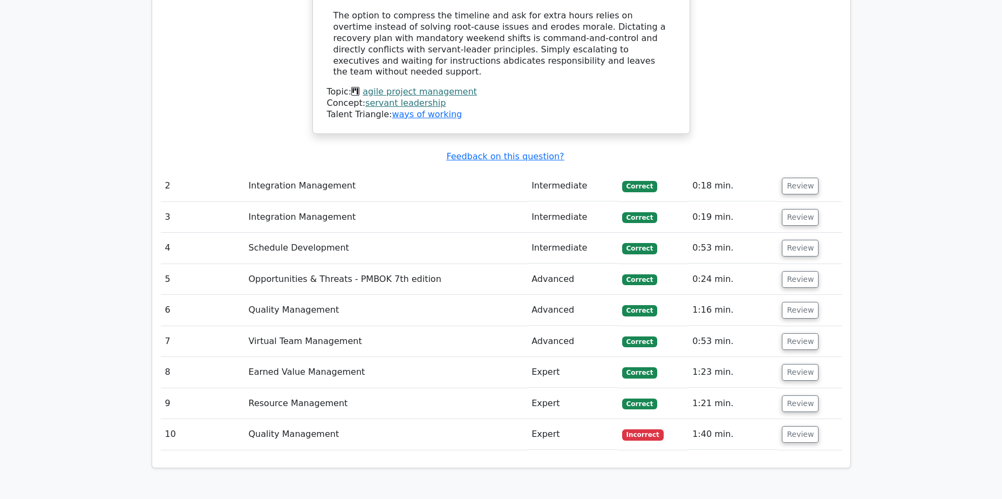
click at [767, 419] on td "1:40 min." at bounding box center [733, 434] width 90 height 31
click at [778, 419] on td "Review" at bounding box center [810, 434] width 64 height 31
click at [779, 419] on td "Review" at bounding box center [810, 434] width 64 height 31
click at [796, 426] on button "Review" at bounding box center [800, 434] width 37 height 17
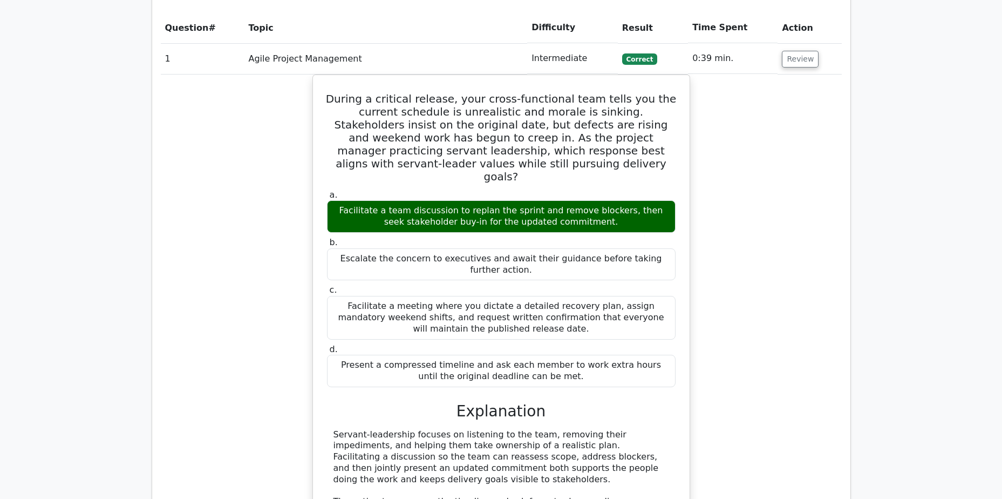
scroll to position [809, 0]
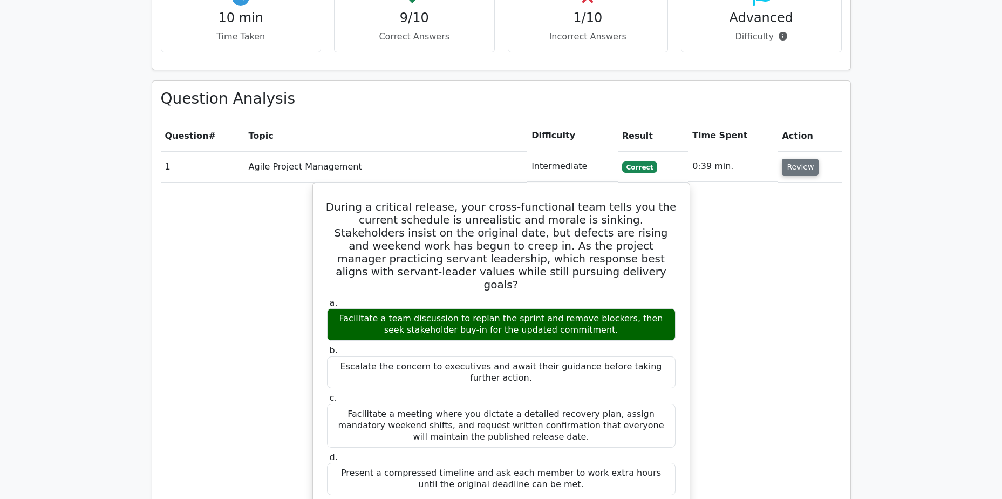
click at [795, 159] on button "Review" at bounding box center [800, 167] width 37 height 17
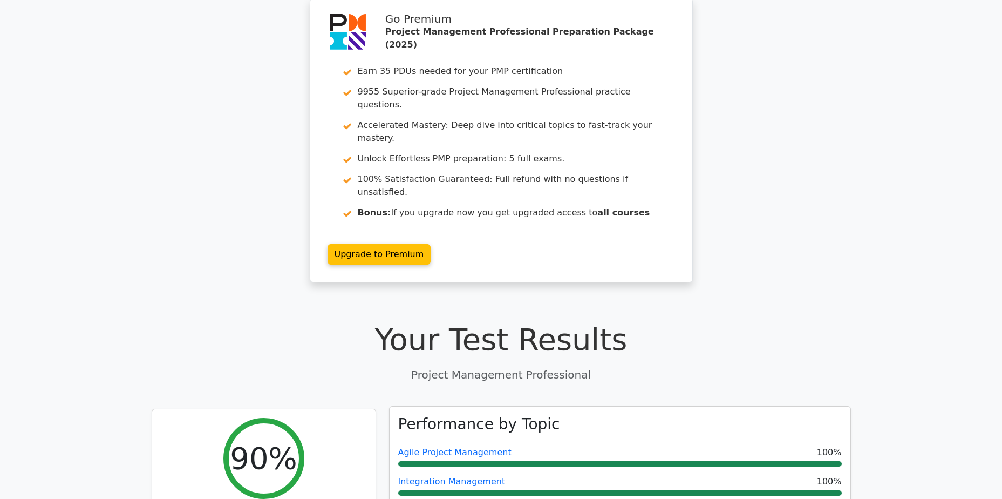
scroll to position [0, 0]
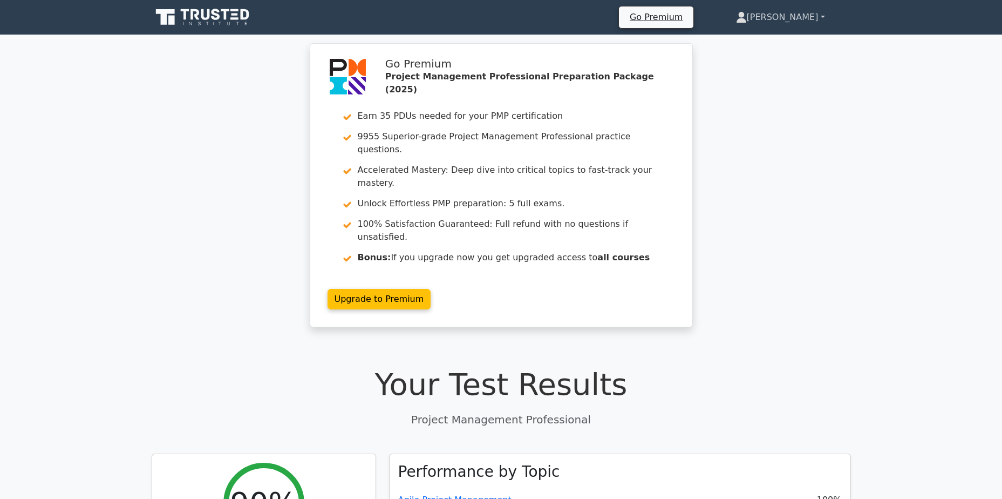
click at [792, 17] on link "[PERSON_NAME]" at bounding box center [780, 17] width 141 height 22
click at [768, 40] on link "Profile" at bounding box center [753, 42] width 85 height 17
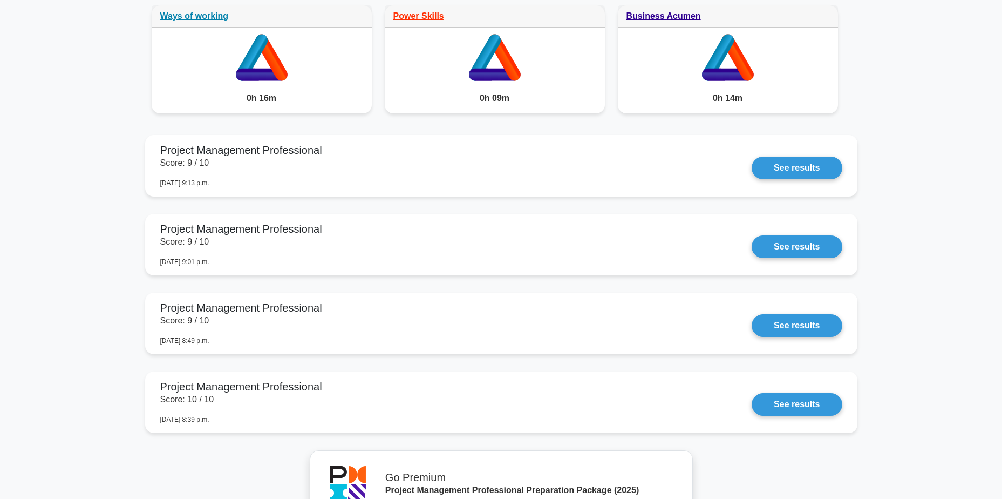
scroll to position [917, 0]
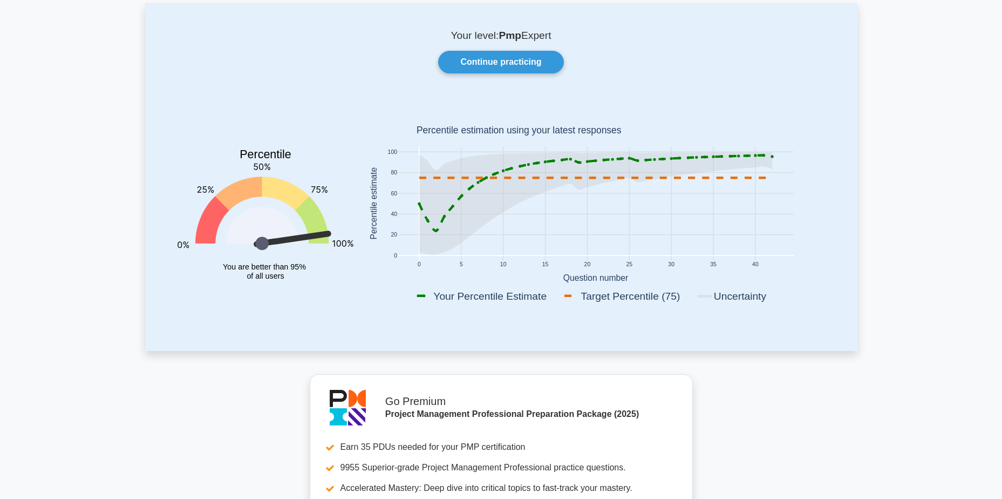
scroll to position [0, 0]
